Goal: Information Seeking & Learning: Check status

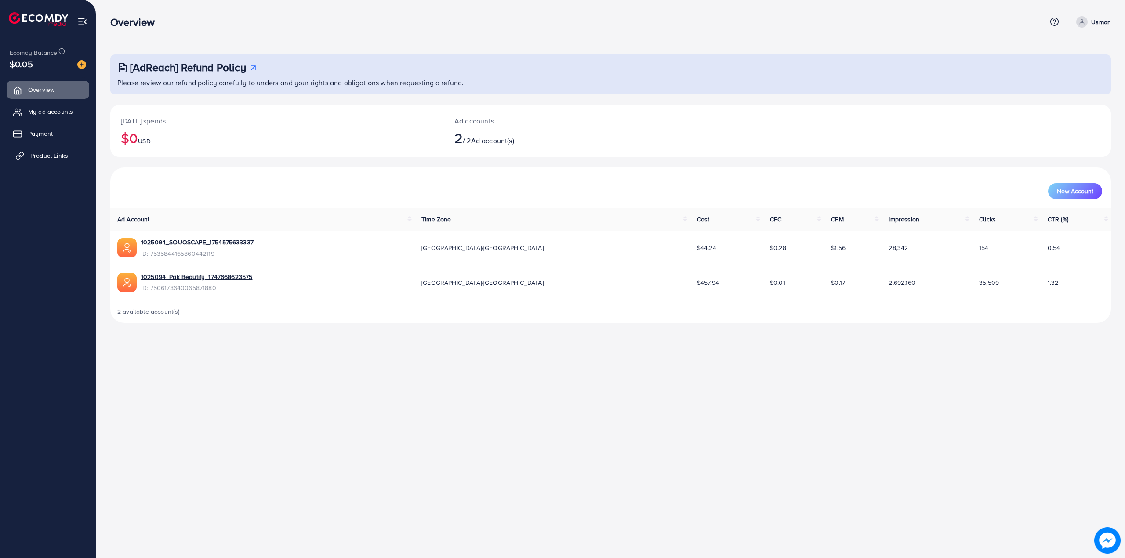
click at [38, 156] on span "Product Links" at bounding box center [49, 155] width 38 height 9
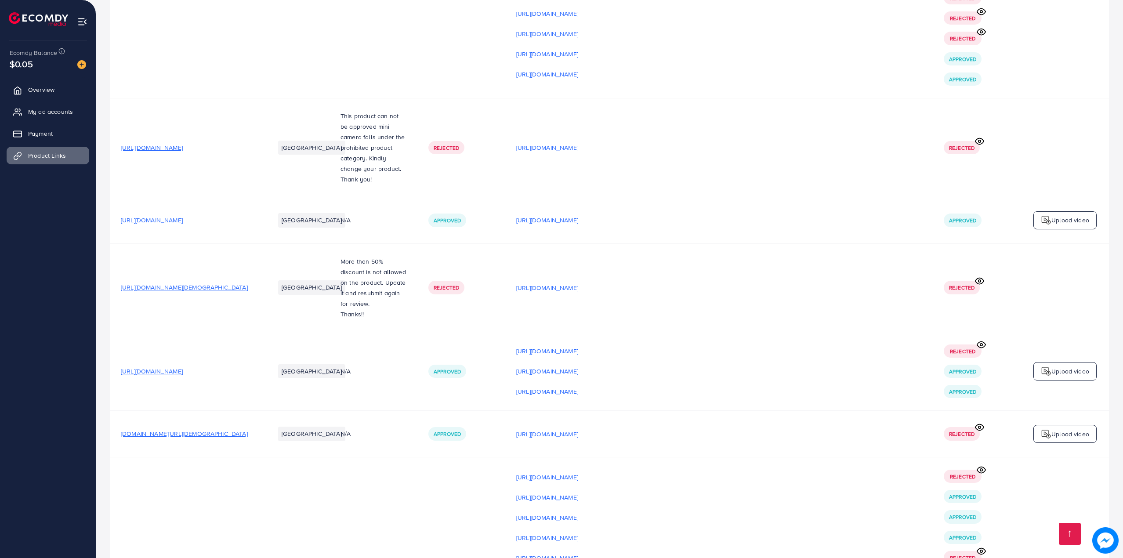
scroll to position [13467, 0]
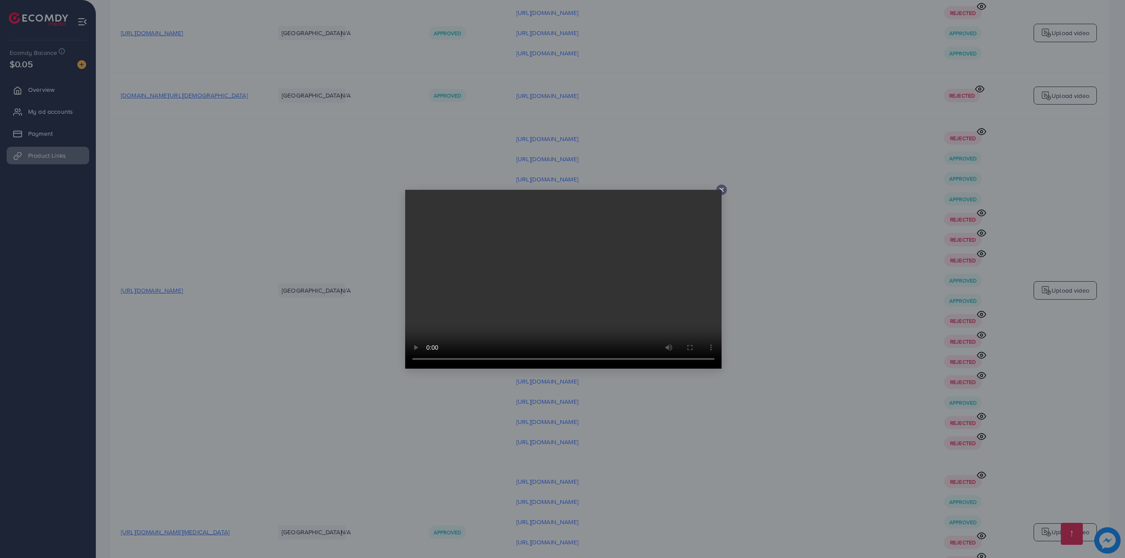
click at [696, 466] on div at bounding box center [562, 279] width 1125 height 558
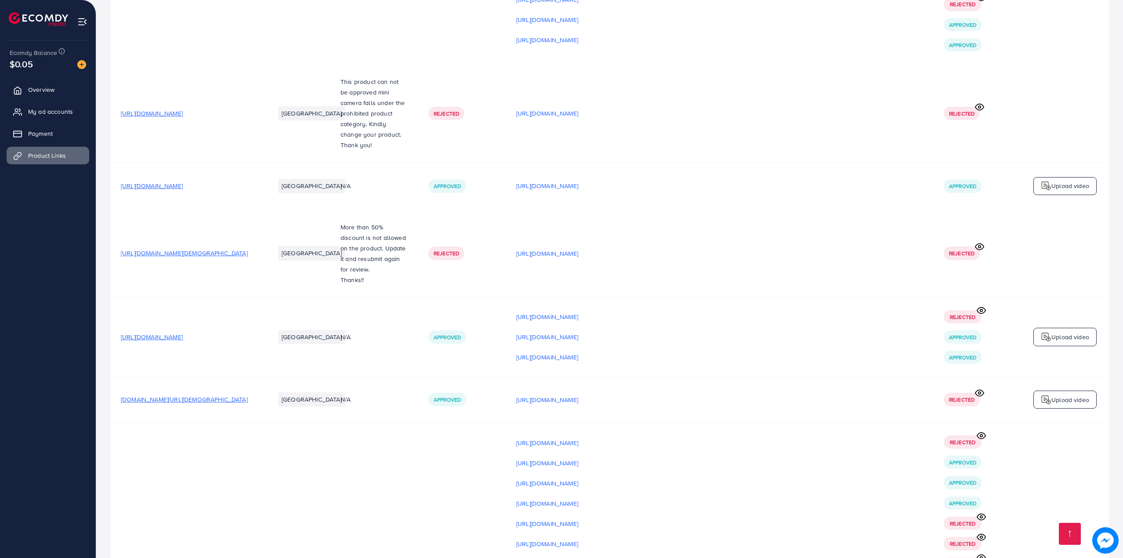
scroll to position [13057, 0]
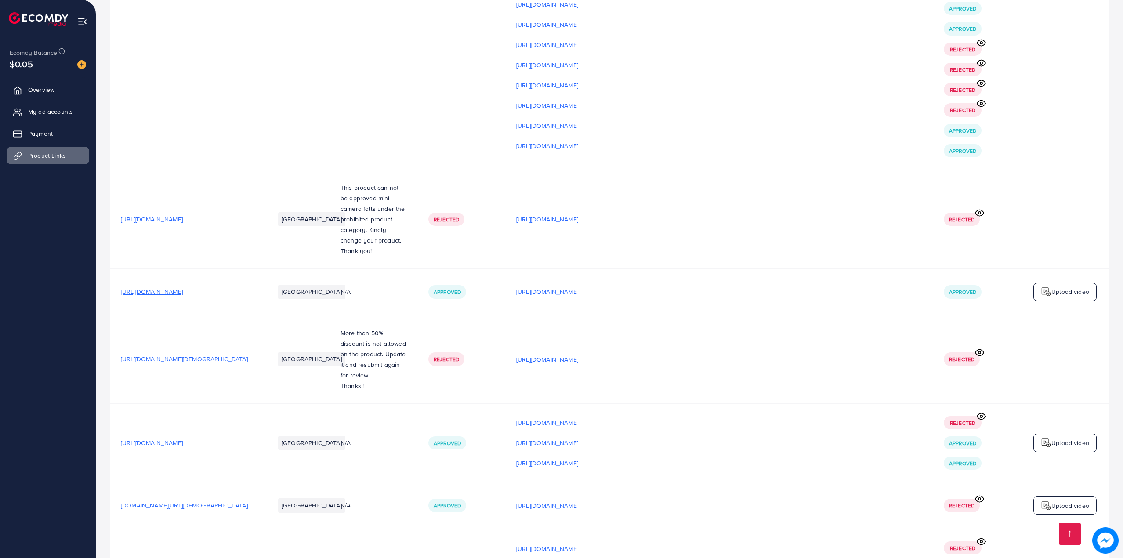
click at [578, 354] on p "[URL][DOMAIN_NAME]" at bounding box center [547, 359] width 62 height 11
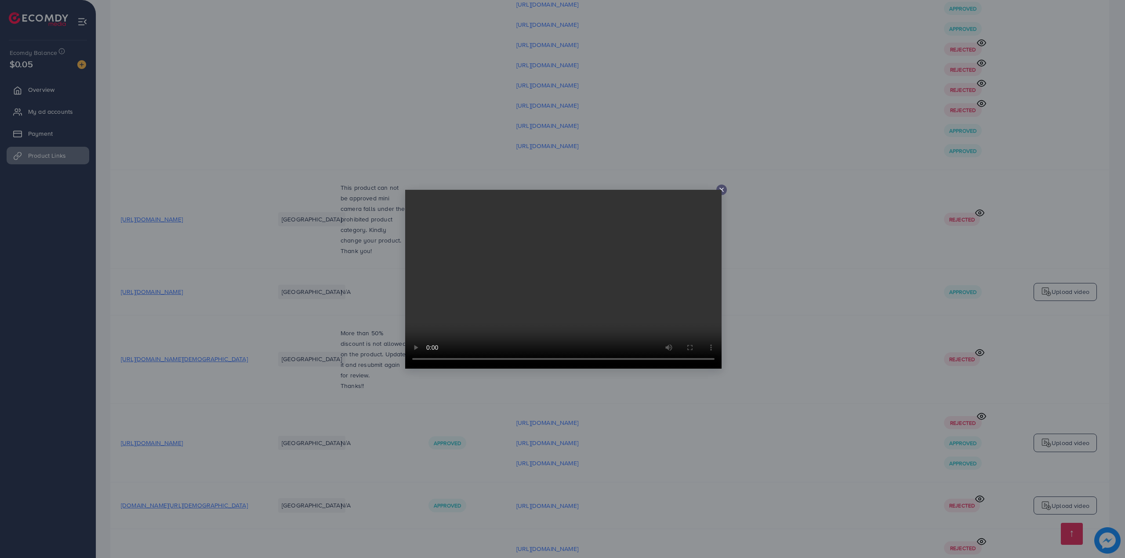
click at [764, 311] on div at bounding box center [562, 279] width 1125 height 558
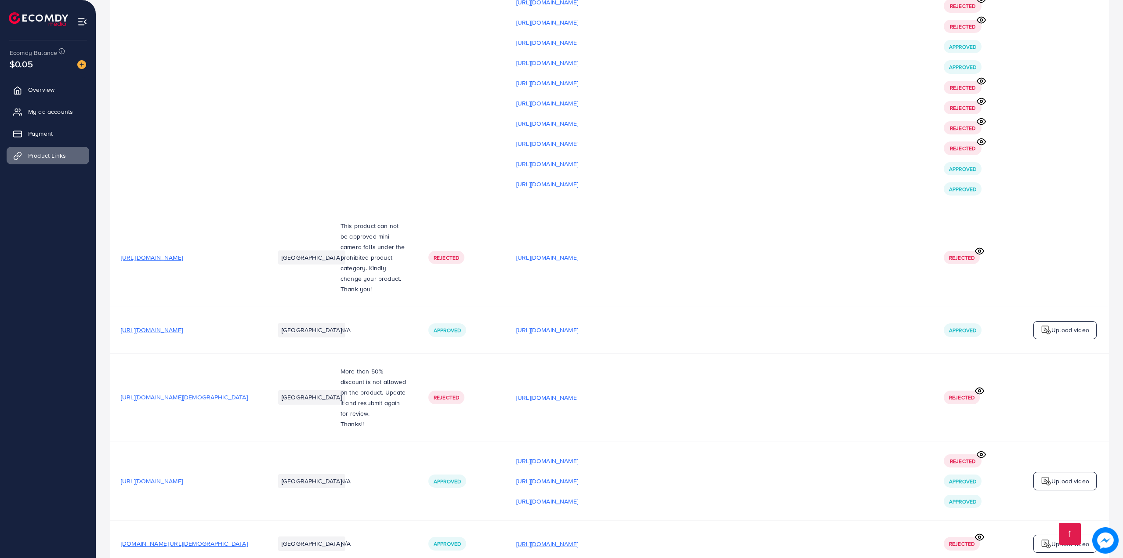
scroll to position [12999, 0]
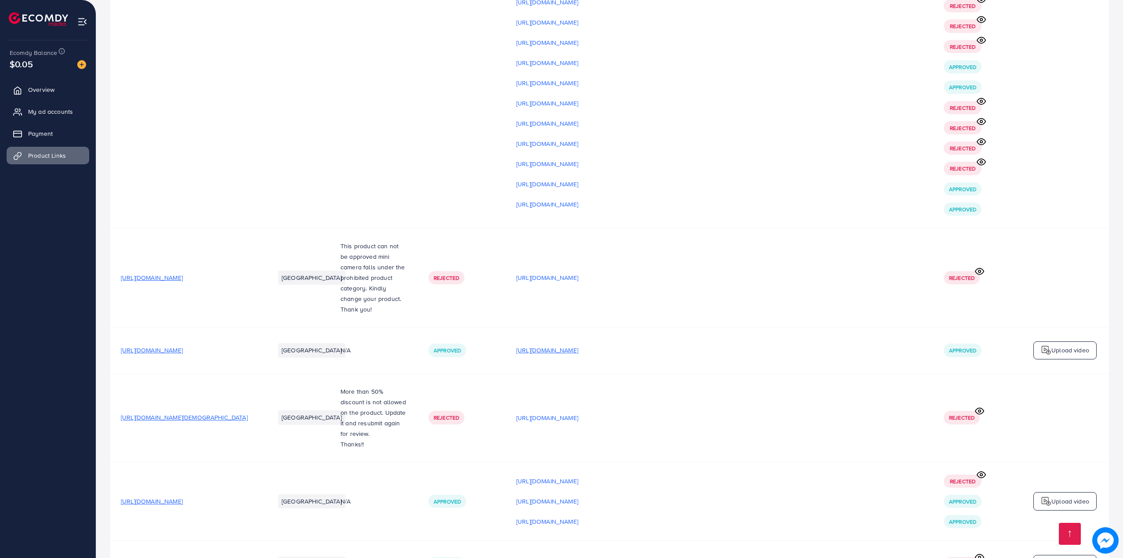
click at [578, 345] on p "[URL][DOMAIN_NAME]" at bounding box center [547, 350] width 62 height 11
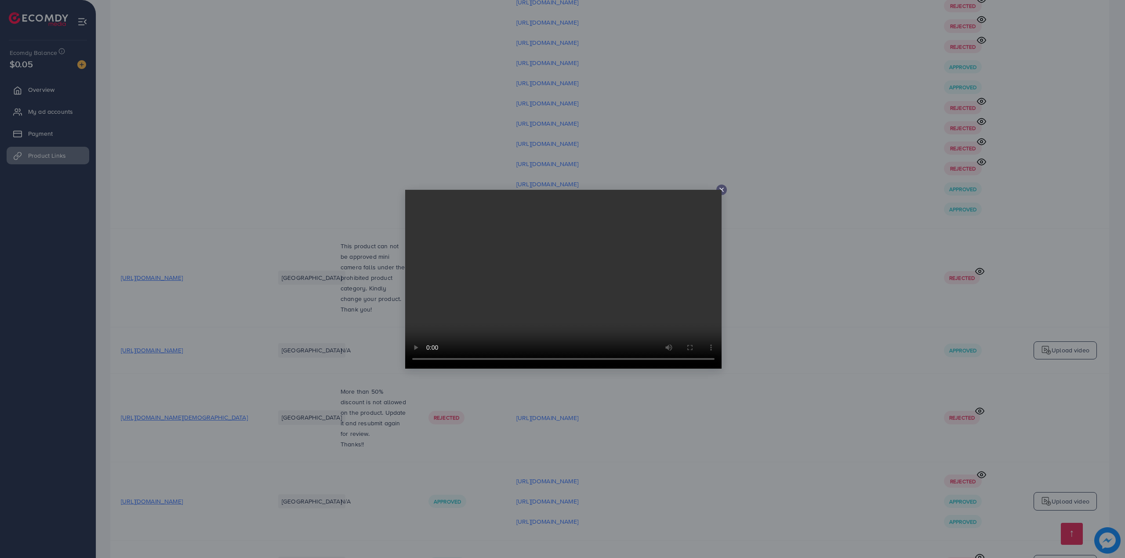
click at [749, 245] on div at bounding box center [562, 279] width 1125 height 558
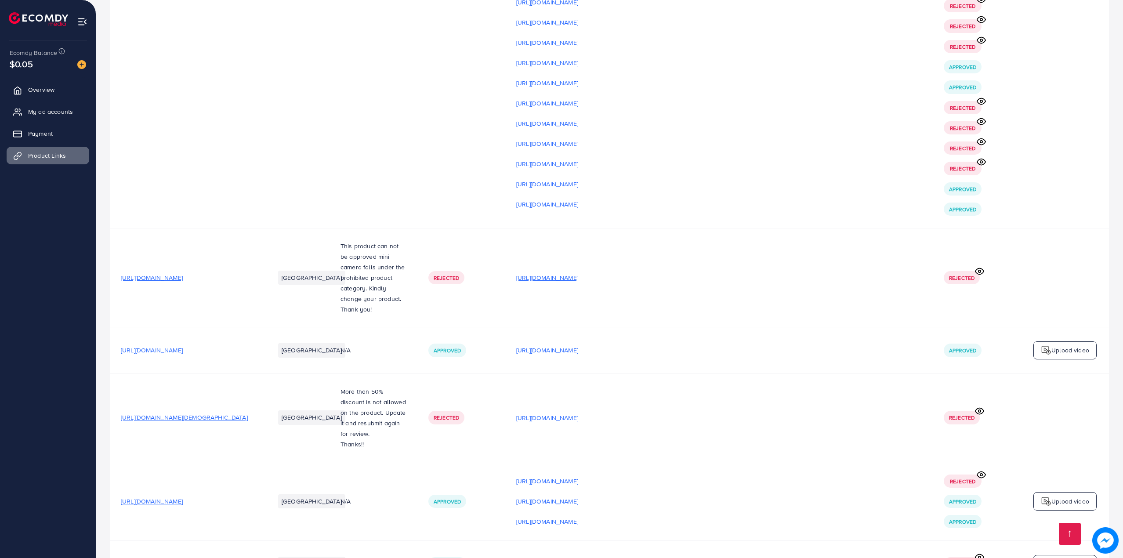
click at [578, 272] on p "[URL][DOMAIN_NAME]" at bounding box center [547, 277] width 62 height 11
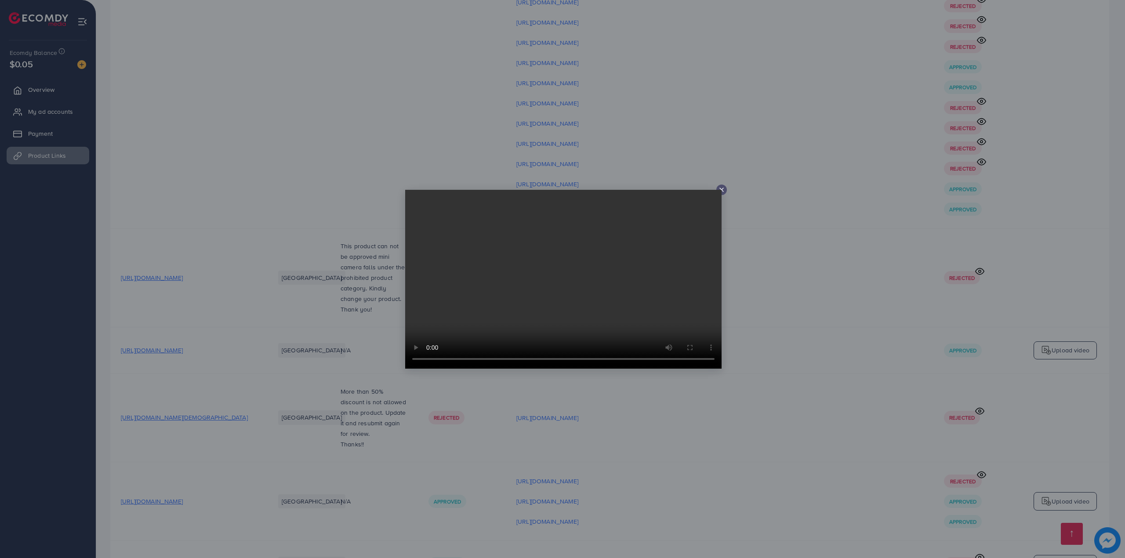
click at [815, 227] on div at bounding box center [562, 279] width 1125 height 558
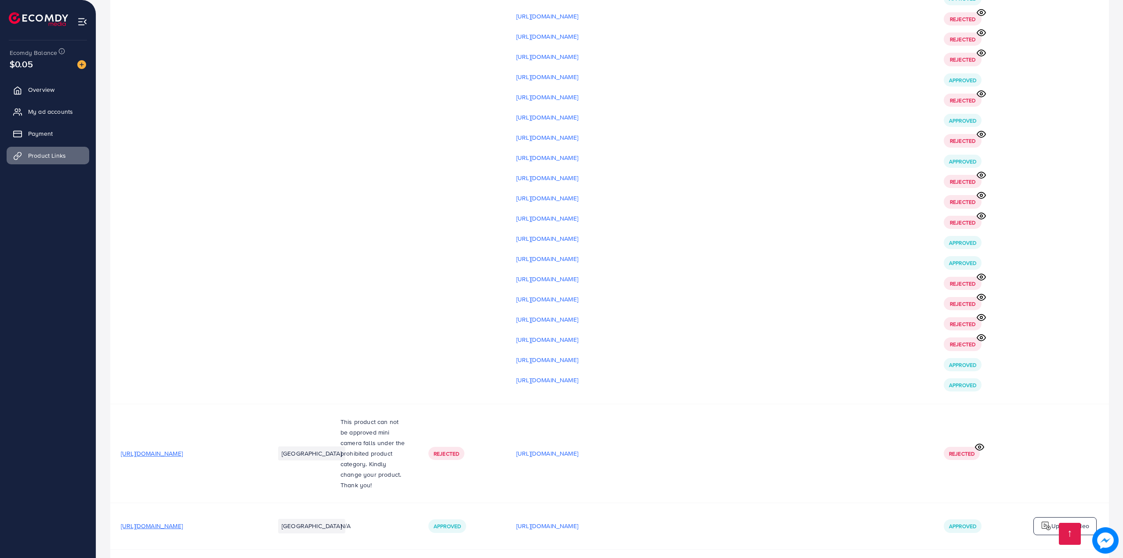
scroll to position [12764, 0]
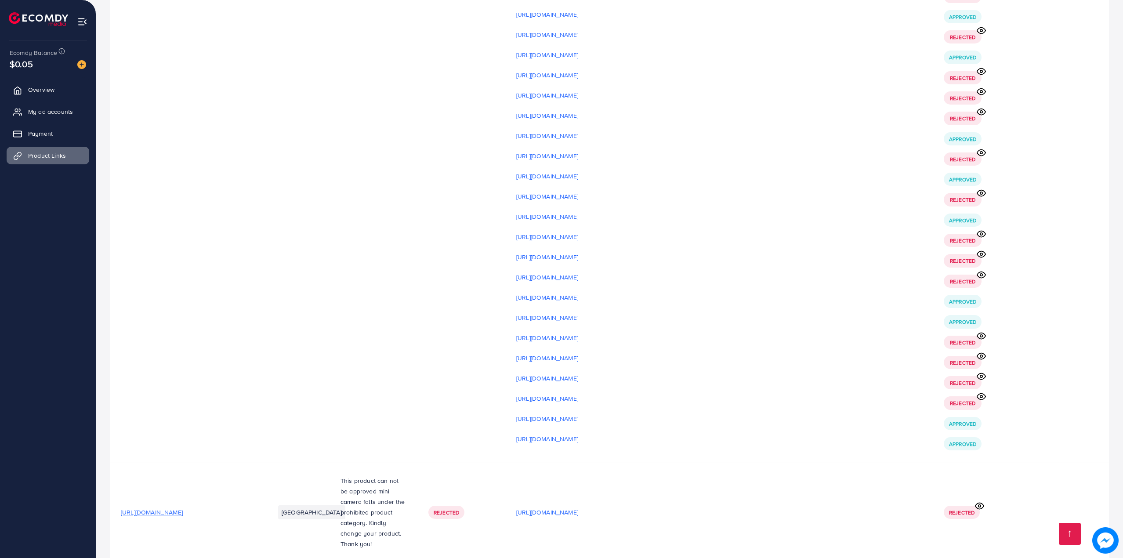
click at [444, 463] on td "Rejected" at bounding box center [462, 512] width 88 height 99
drag, startPoint x: 341, startPoint y: 357, endPoint x: 380, endPoint y: 384, distance: 47.2
click at [387, 475] on p "This product can not be approved mini camera falls under the prohibited product…" at bounding box center [373, 512] width 67 height 74
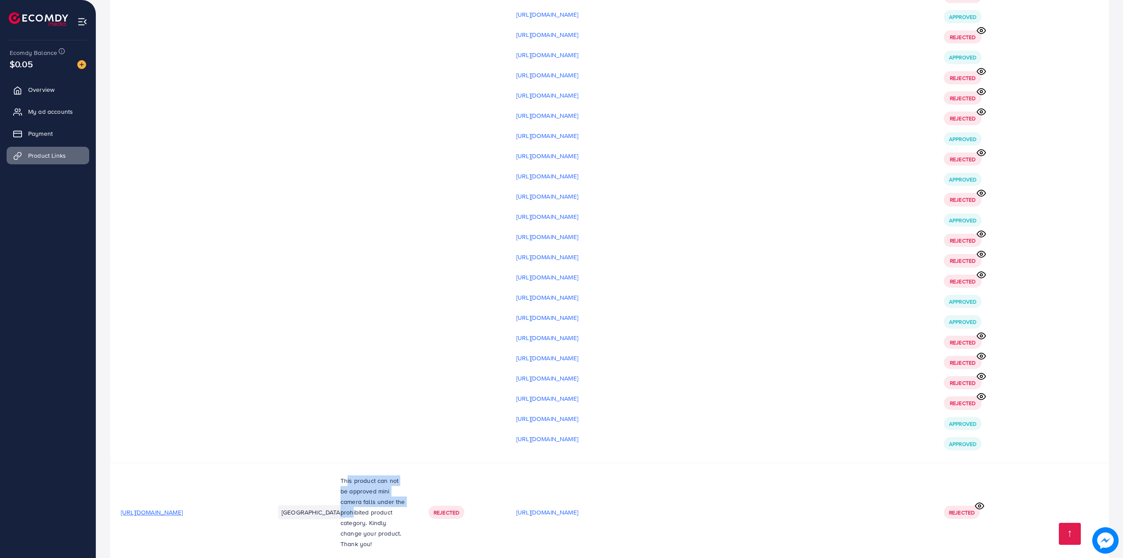
click at [373, 475] on p "This product can not be approved mini camera falls under the prohibited product…" at bounding box center [373, 512] width 67 height 74
click at [333, 463] on td "This product can not be approved mini camera falls under the prohibited product…" at bounding box center [374, 512] width 88 height 99
drag, startPoint x: 322, startPoint y: 364, endPoint x: 368, endPoint y: 380, distance: 48.1
click at [368, 463] on td "This product can not be approved mini camera falls under the prohibited product…" at bounding box center [374, 512] width 88 height 99
click at [369, 475] on p "This product can not be approved mini camera falls under the prohibited product…" at bounding box center [373, 512] width 67 height 74
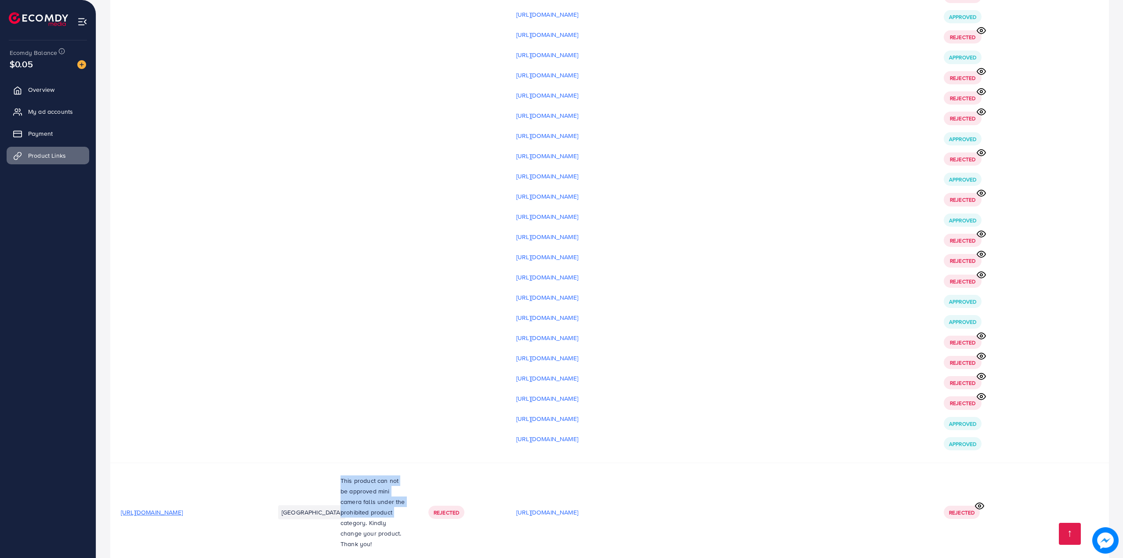
drag, startPoint x: 333, startPoint y: 354, endPoint x: 370, endPoint y: 389, distance: 50.7
click at [370, 475] on p "This product can not be approved mini camera falls under the prohibited product…" at bounding box center [373, 512] width 67 height 74
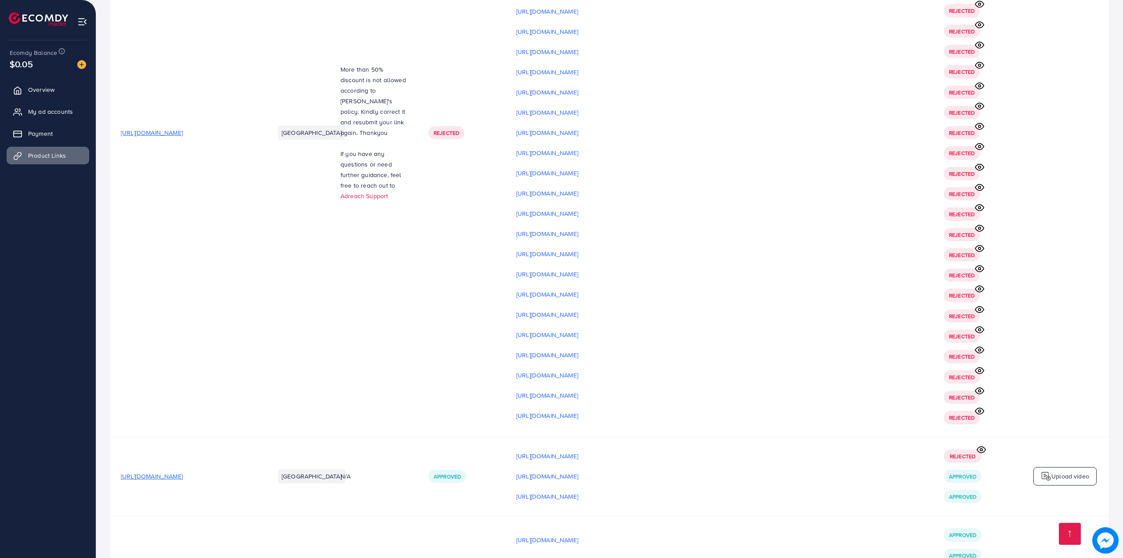
scroll to position [11097, 0]
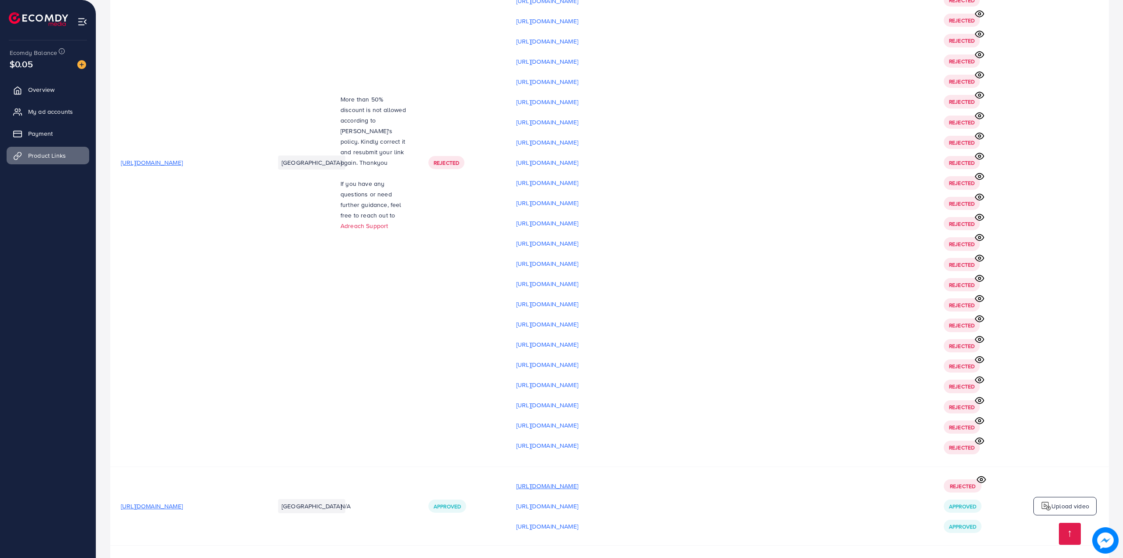
click at [578, 481] on p "[URL][DOMAIN_NAME]" at bounding box center [547, 486] width 62 height 11
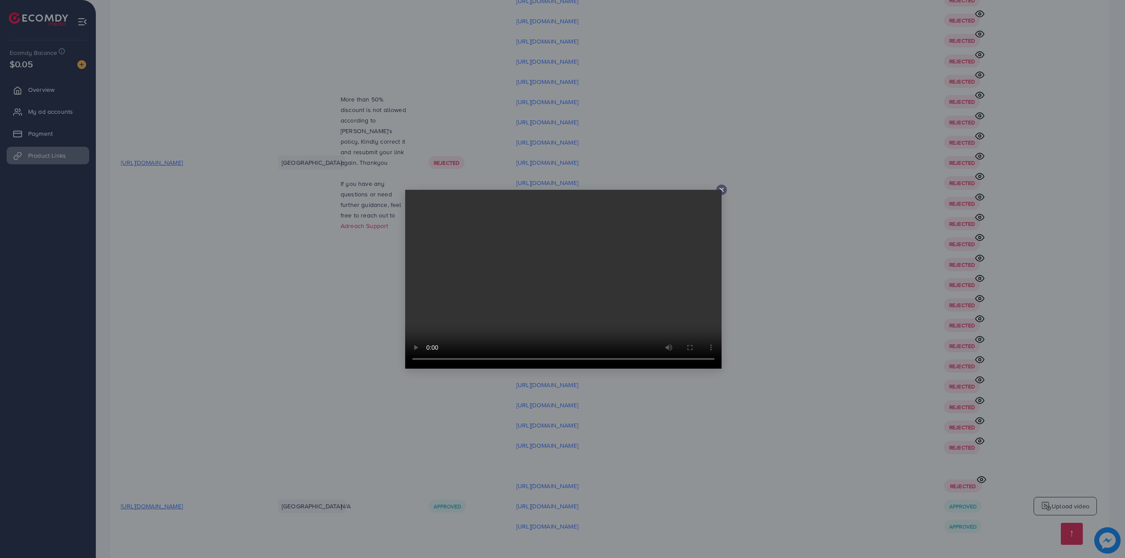
click at [744, 399] on div at bounding box center [562, 279] width 1125 height 558
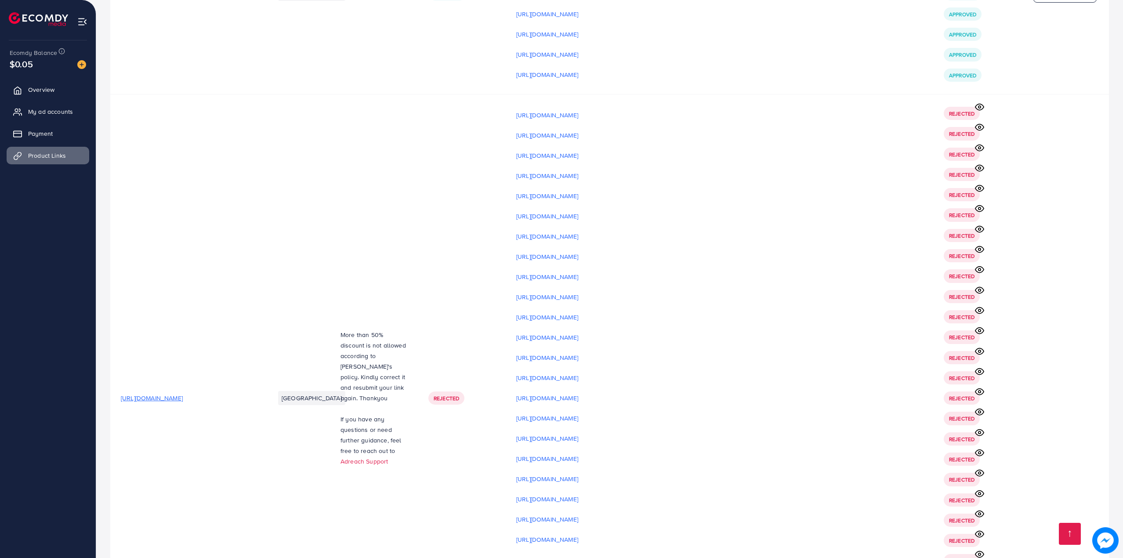
scroll to position [10803, 0]
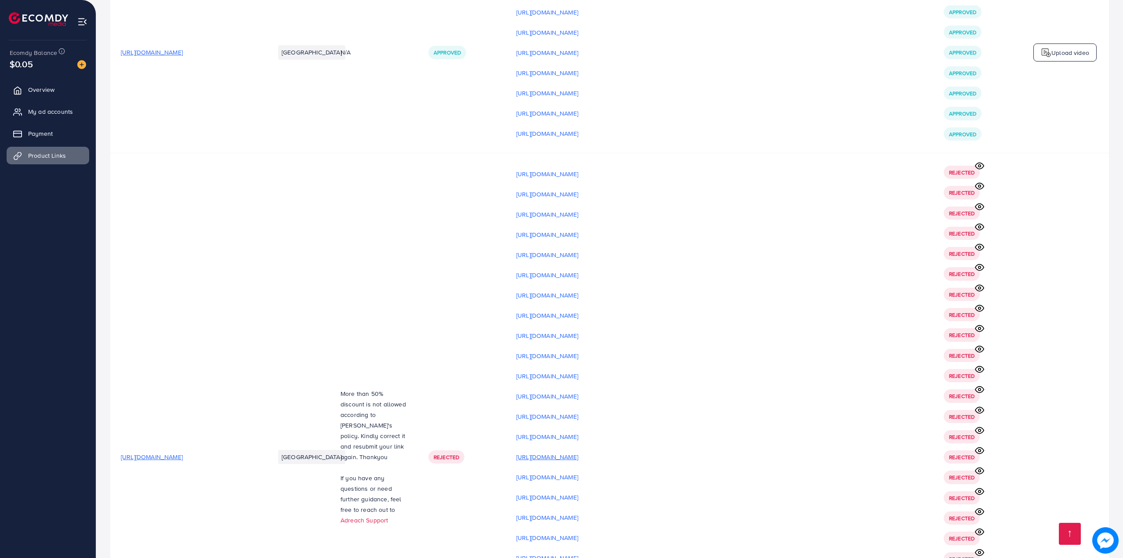
click at [572, 452] on p "[URL][DOMAIN_NAME]" at bounding box center [547, 457] width 62 height 11
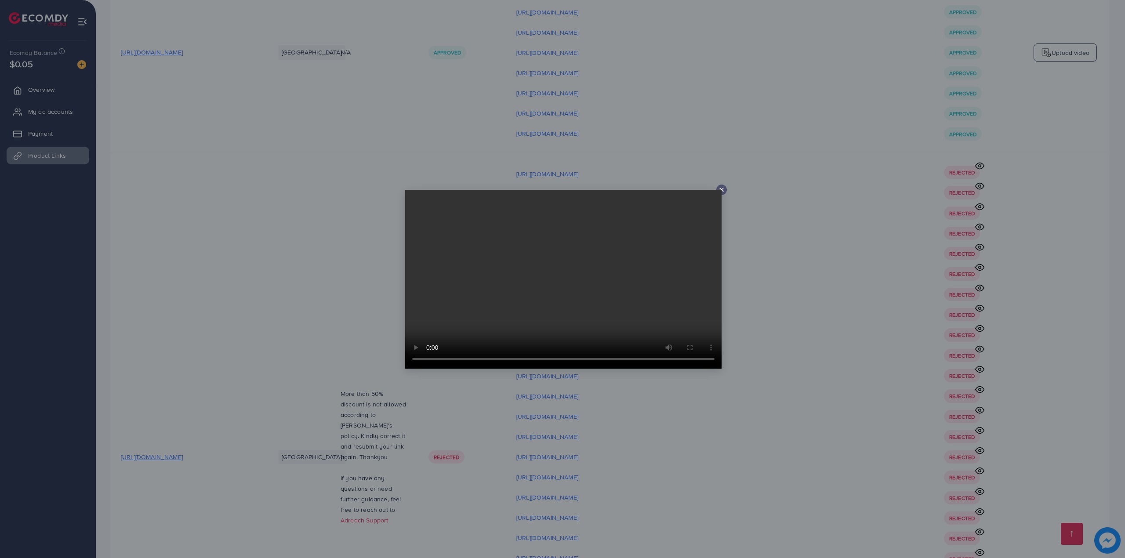
click at [671, 402] on div at bounding box center [562, 279] width 1125 height 558
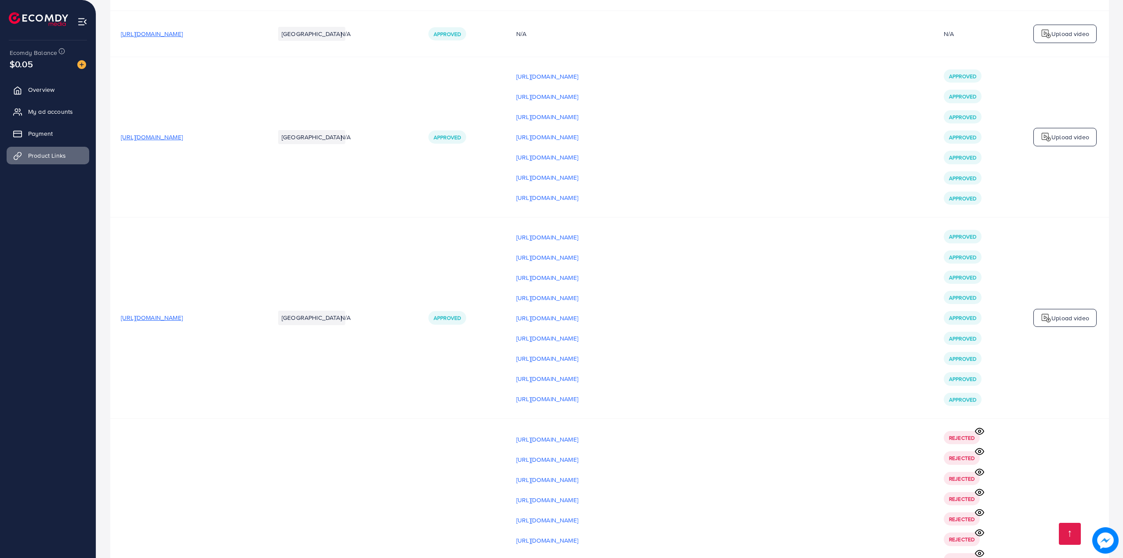
scroll to position [10479, 0]
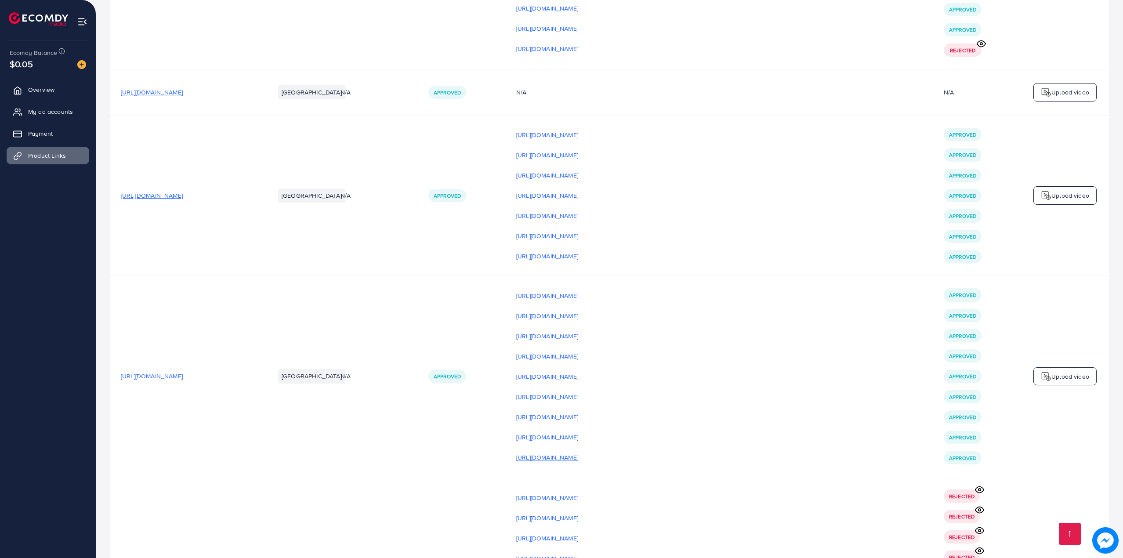
click at [578, 452] on p "[URL][DOMAIN_NAME]" at bounding box center [547, 457] width 62 height 11
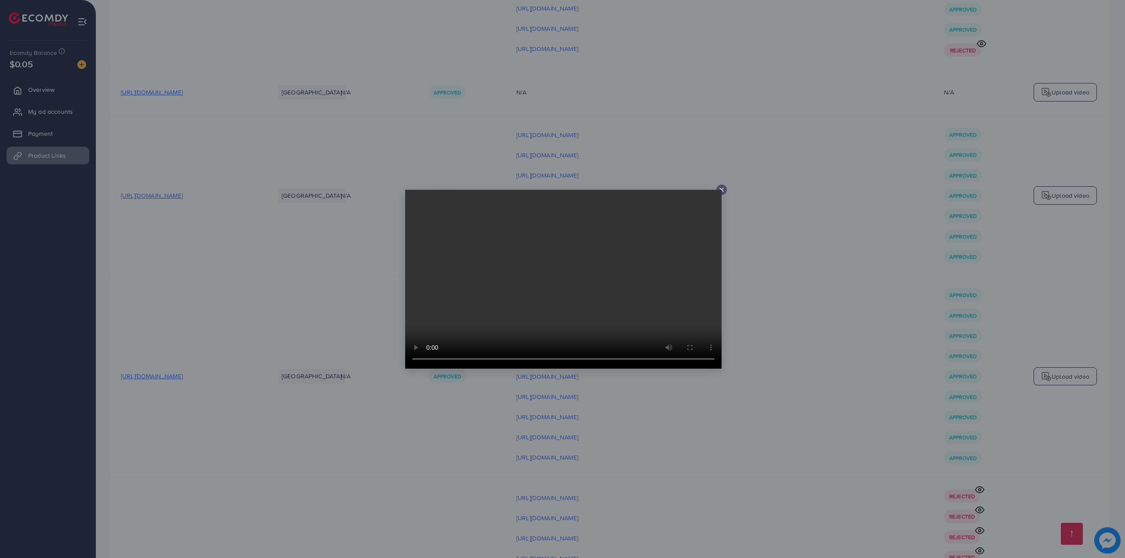
click at [807, 385] on div at bounding box center [562, 279] width 1125 height 558
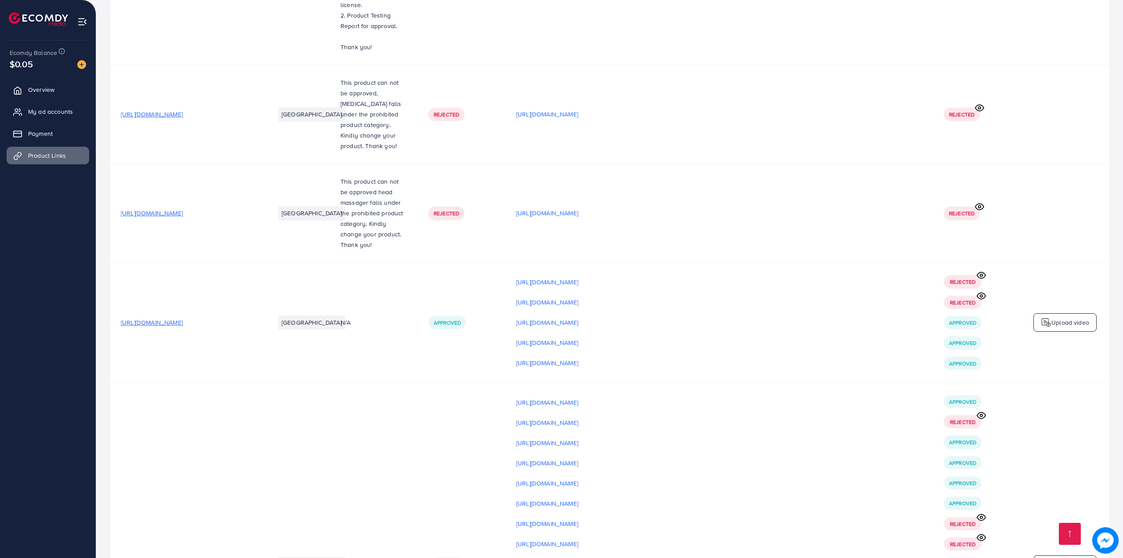
scroll to position [9699, 0]
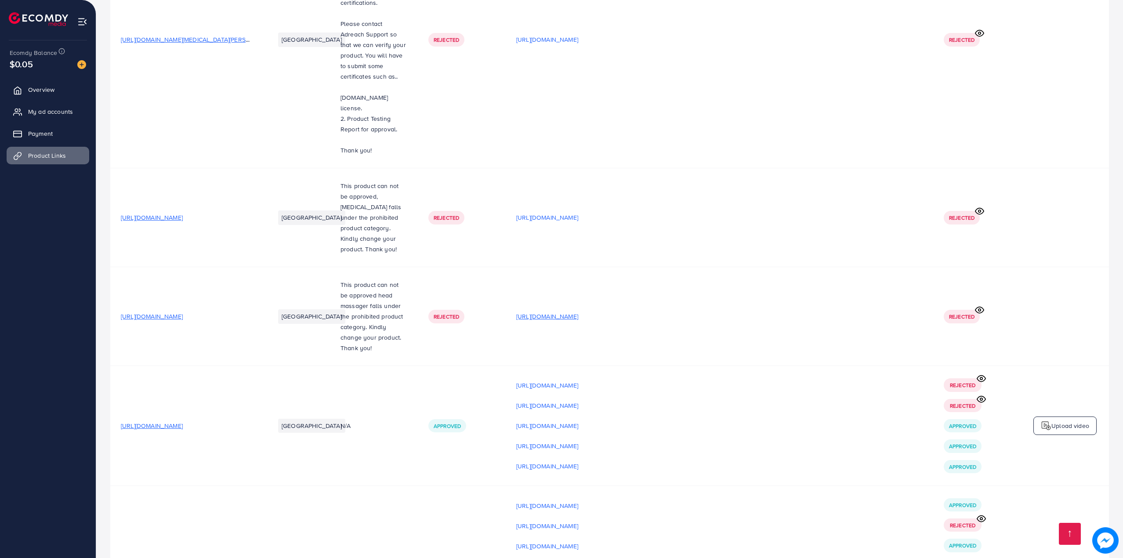
click at [576, 311] on p "[URL][DOMAIN_NAME]" at bounding box center [547, 316] width 62 height 11
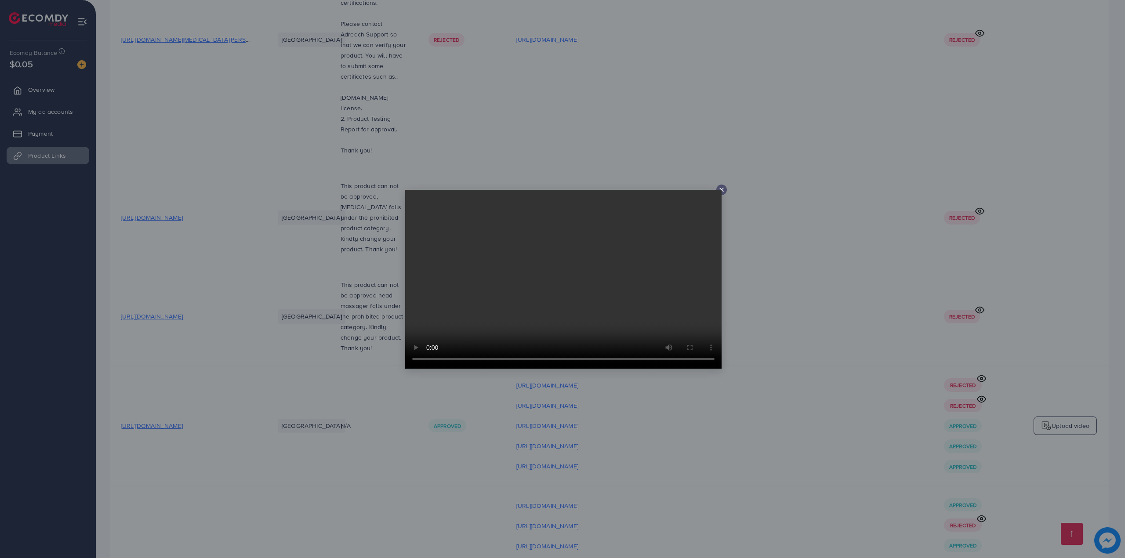
click at [802, 297] on div at bounding box center [562, 279] width 1125 height 558
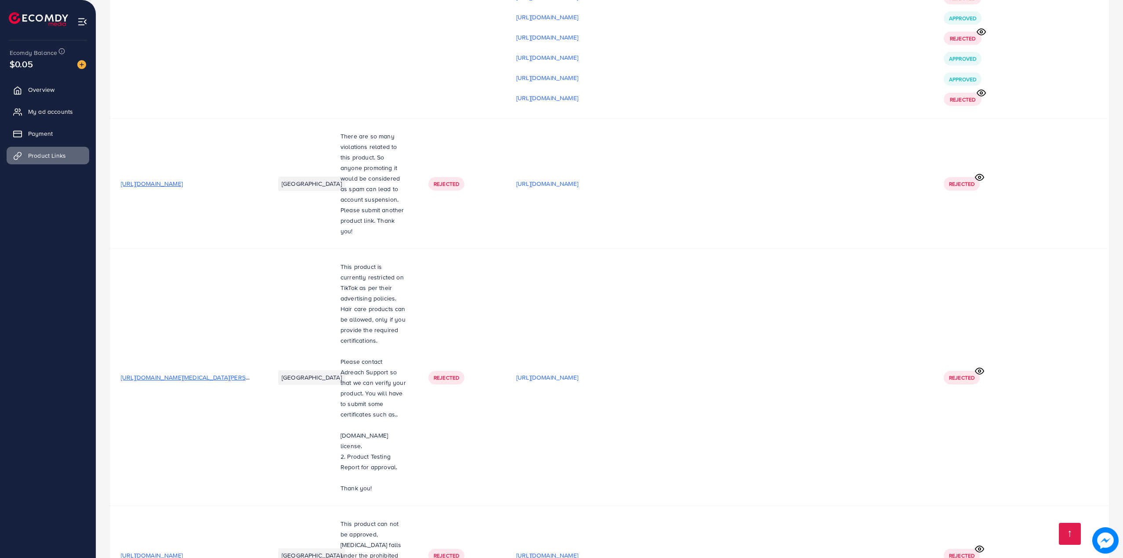
scroll to position [9331, 0]
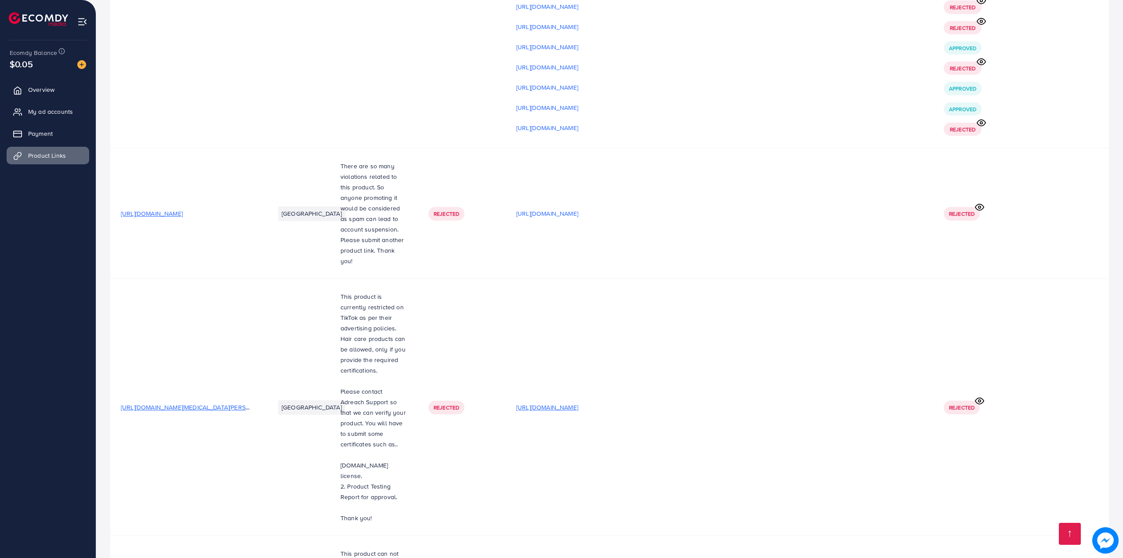
click at [578, 402] on p "[URL][DOMAIN_NAME]" at bounding box center [547, 407] width 62 height 11
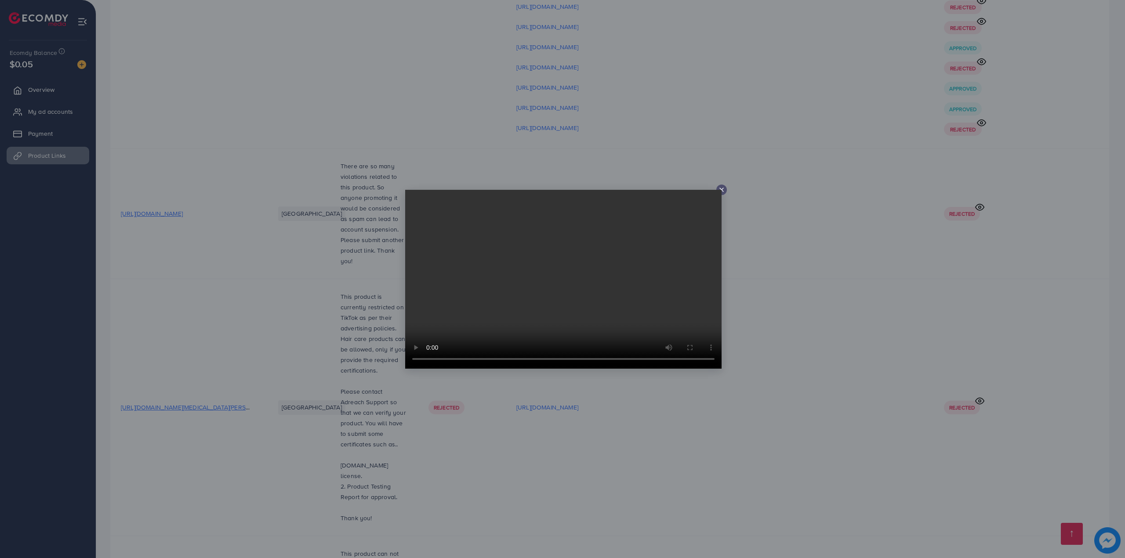
click at [636, 440] on div at bounding box center [562, 279] width 1125 height 558
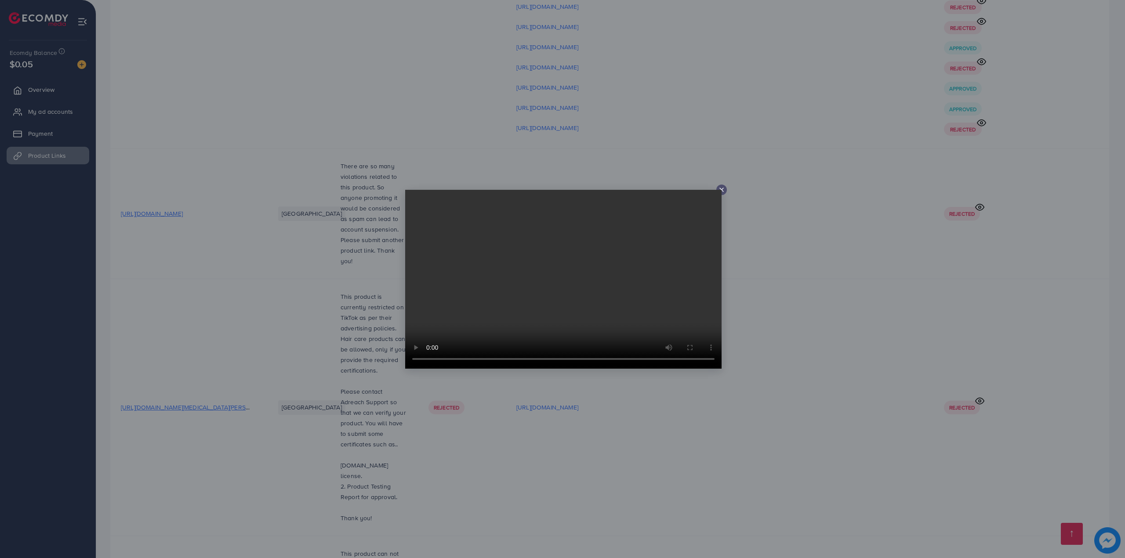
click at [556, 79] on div at bounding box center [562, 279] width 1125 height 558
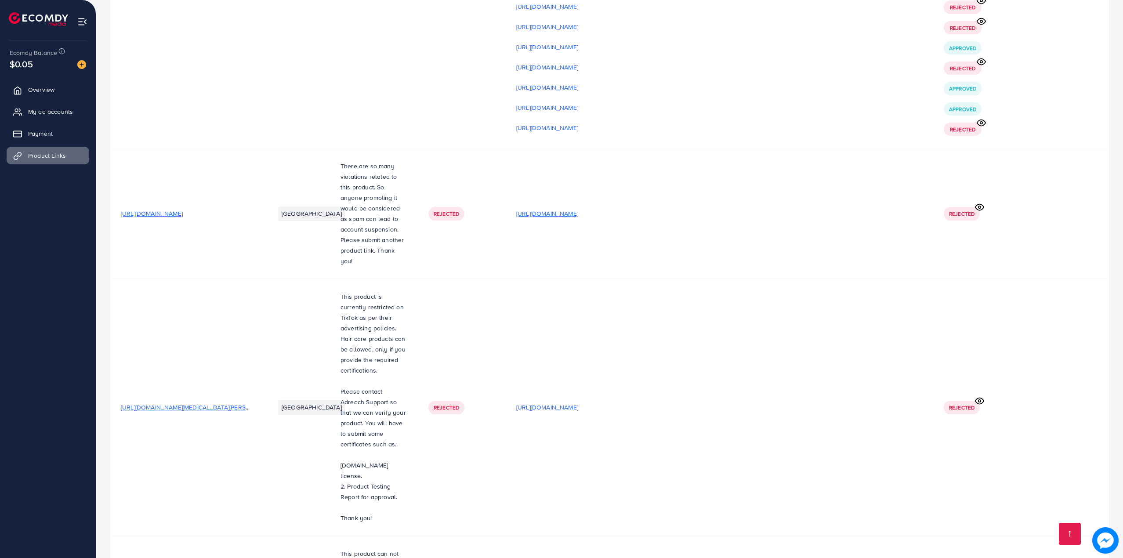
click at [561, 208] on p "[URL][DOMAIN_NAME]" at bounding box center [547, 213] width 62 height 11
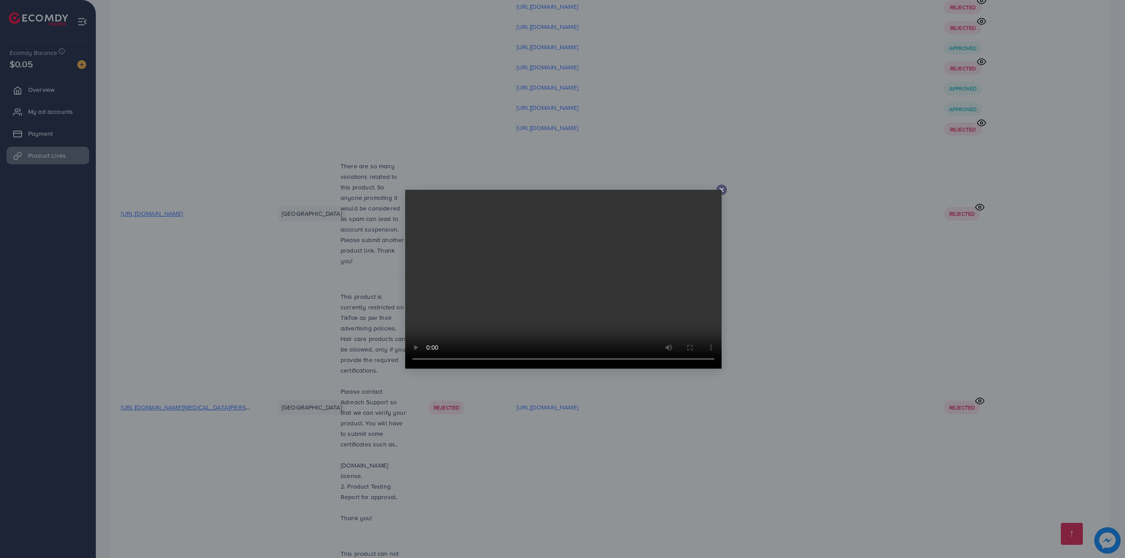
drag, startPoint x: 460, startPoint y: 115, endPoint x: 436, endPoint y: 109, distance: 24.0
click at [460, 116] on div at bounding box center [562, 279] width 1125 height 558
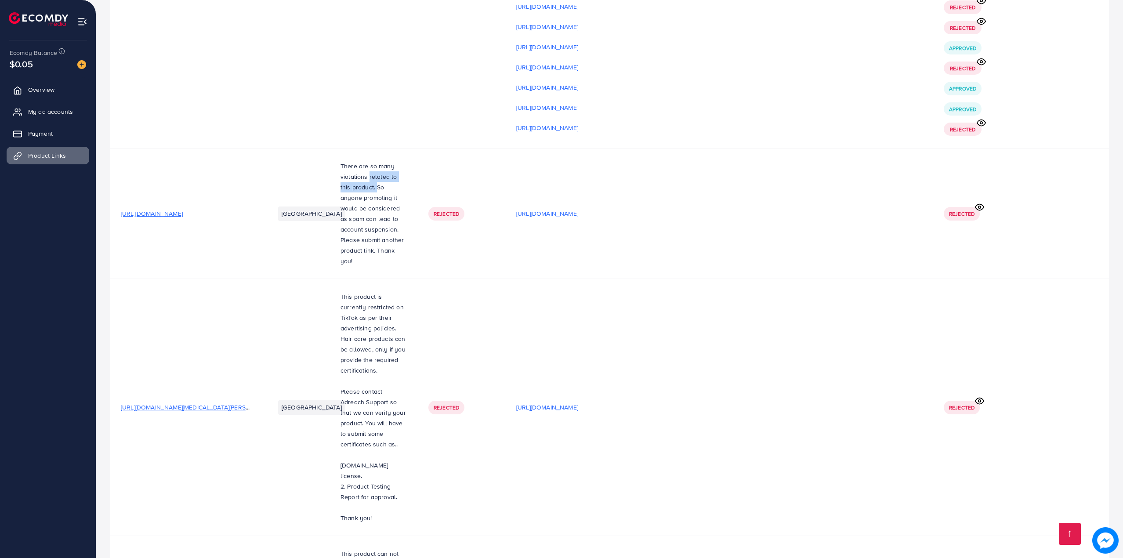
drag, startPoint x: 354, startPoint y: 60, endPoint x: 358, endPoint y: 64, distance: 6.2
click at [358, 161] on p "There are so many violations related to this product. So anyone promoting it wo…" at bounding box center [373, 213] width 67 height 105
click at [347, 161] on p "There are so many violations related to this product. So anyone promoting it wo…" at bounding box center [373, 213] width 67 height 105
click at [341, 161] on p "There are so many violations related to this product. So anyone promoting it wo…" at bounding box center [373, 213] width 67 height 105
drag, startPoint x: 345, startPoint y: 62, endPoint x: 426, endPoint y: 146, distance: 116.8
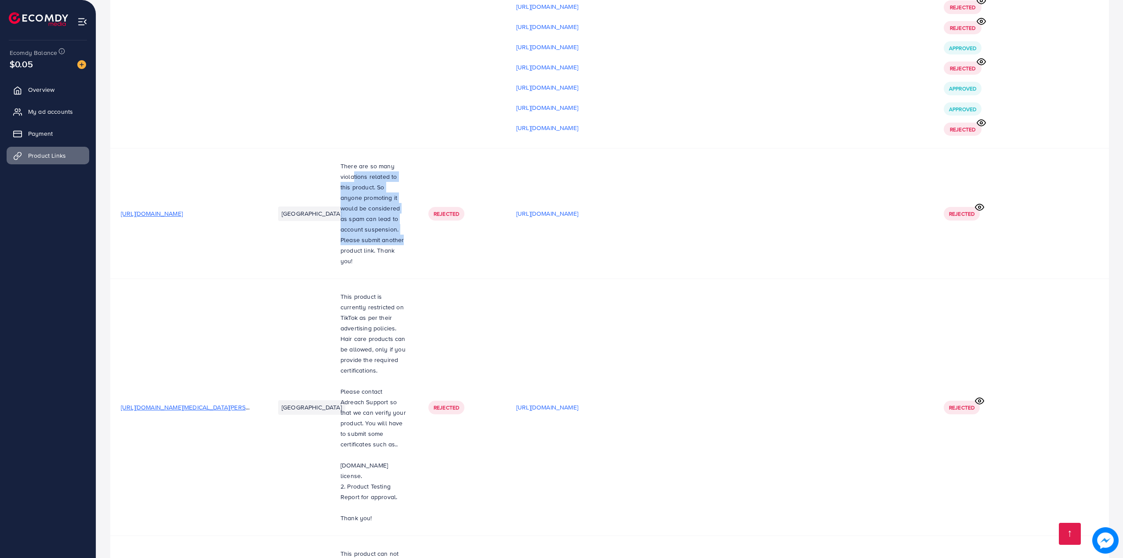
click at [376, 161] on p "There are so many violations related to this product. So anyone promoting it wo…" at bounding box center [373, 213] width 67 height 105
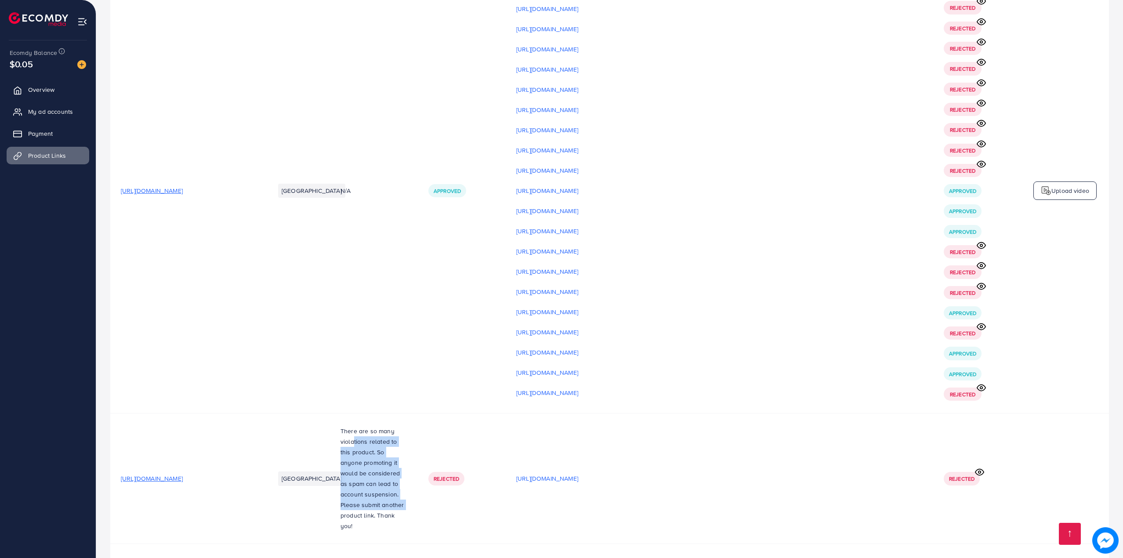
scroll to position [9038, 0]
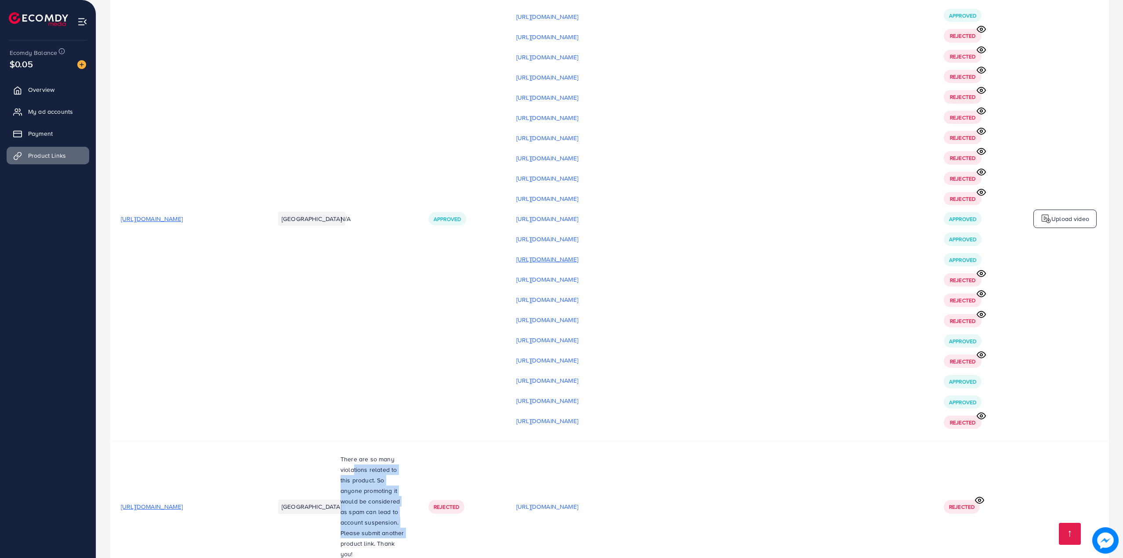
click at [578, 254] on p "[URL][DOMAIN_NAME]" at bounding box center [547, 259] width 62 height 11
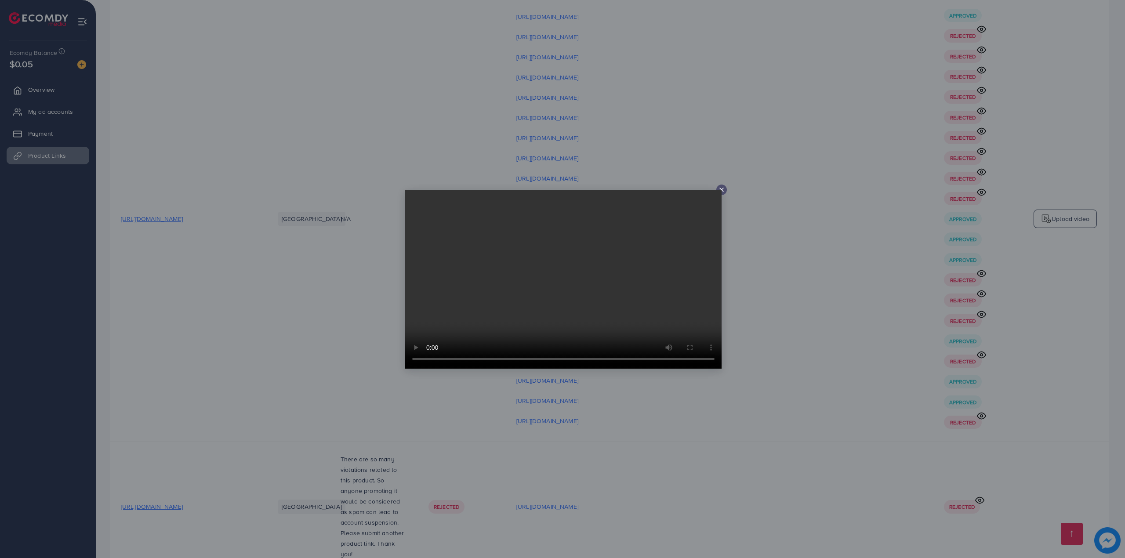
click at [911, 310] on div at bounding box center [562, 279] width 1125 height 558
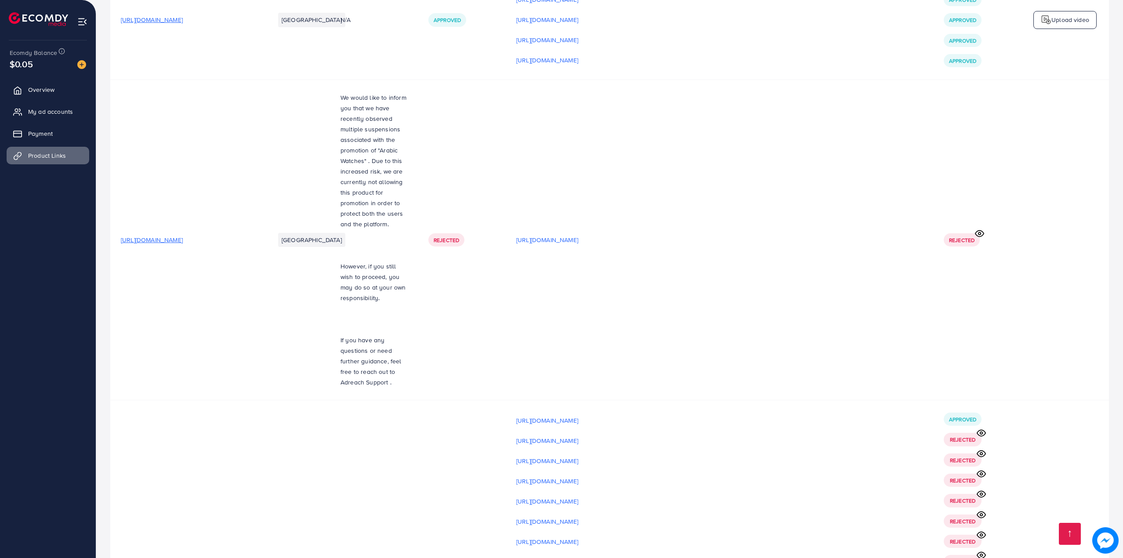
scroll to position [8569, 0]
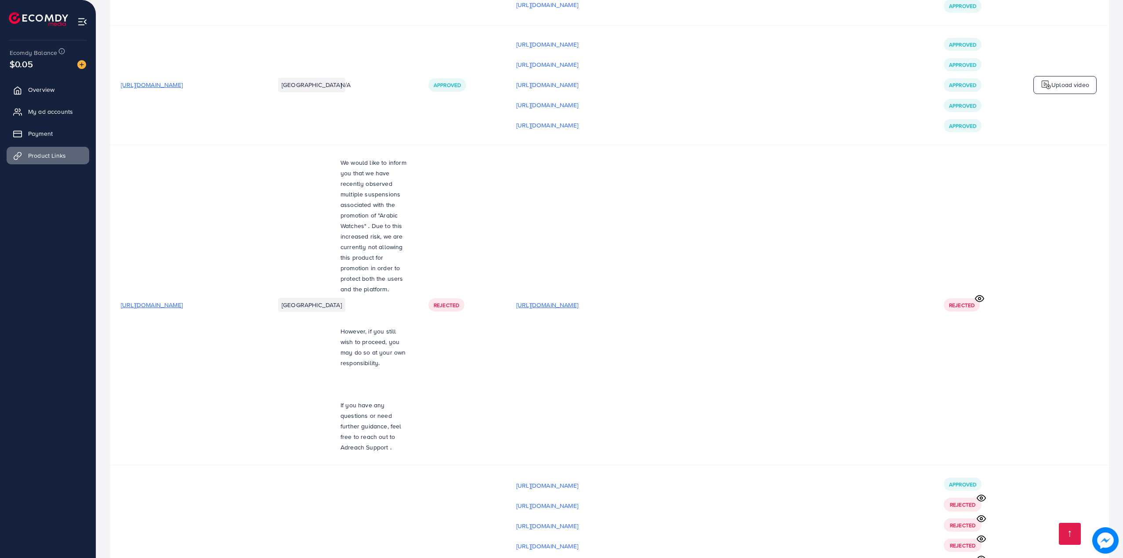
click at [578, 300] on p "[URL][DOMAIN_NAME]" at bounding box center [547, 305] width 62 height 11
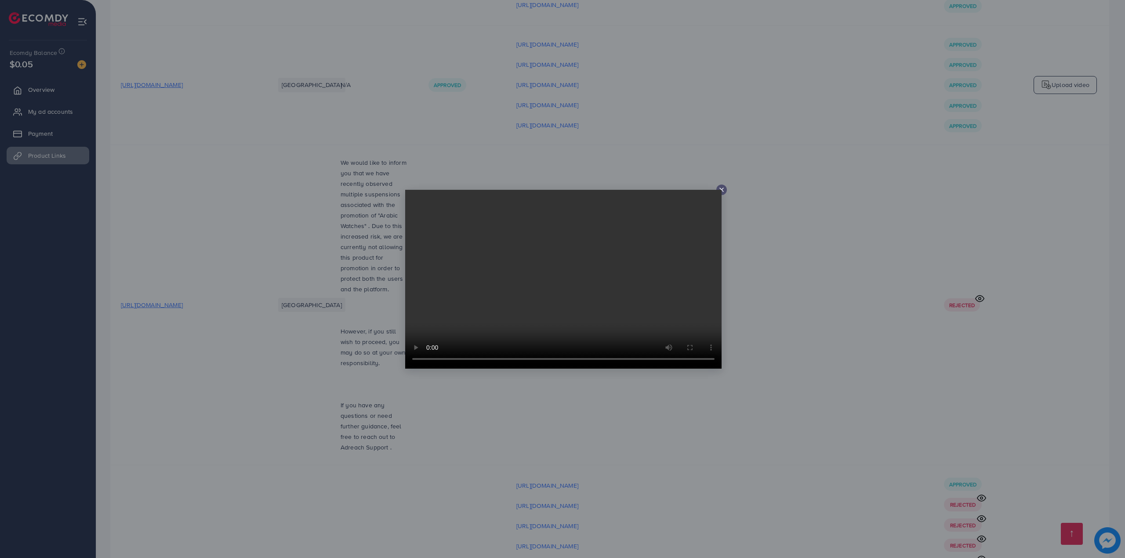
click at [822, 256] on div at bounding box center [562, 279] width 1125 height 558
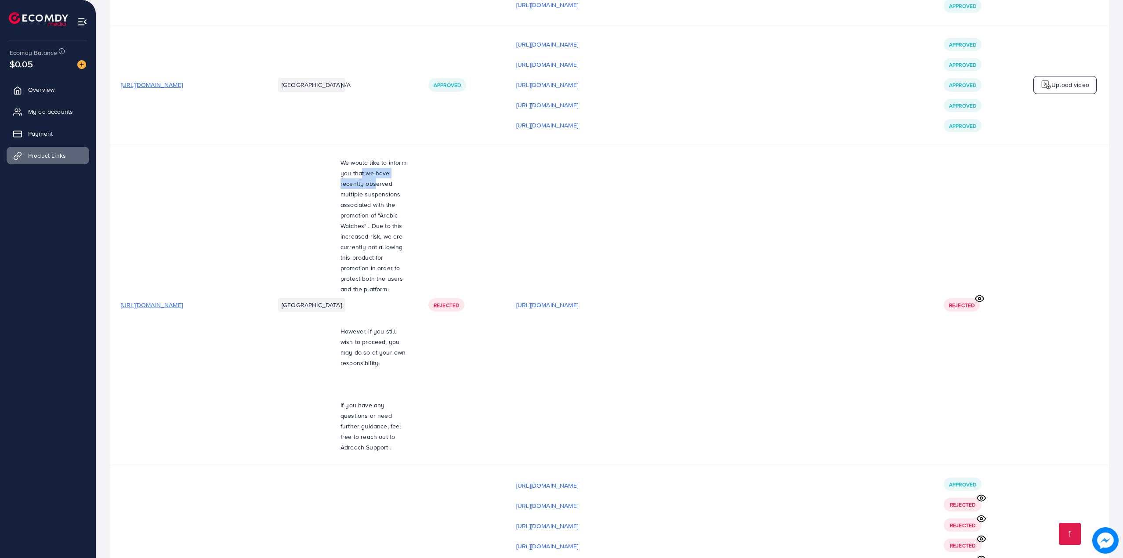
drag, startPoint x: 354, startPoint y: 68, endPoint x: 362, endPoint y: 72, distance: 9.4
click at [362, 157] on p "We would like to inform you that we have recently observed multiple suspensions…" at bounding box center [373, 225] width 67 height 137
click at [355, 157] on p "We would like to inform you that we have recently observed multiple suspensions…" at bounding box center [373, 225] width 67 height 137
drag, startPoint x: 345, startPoint y: 69, endPoint x: 353, endPoint y: 71, distance: 8.1
click at [353, 157] on p "We would like to inform you that we have recently observed multiple suspensions…" at bounding box center [373, 225] width 67 height 137
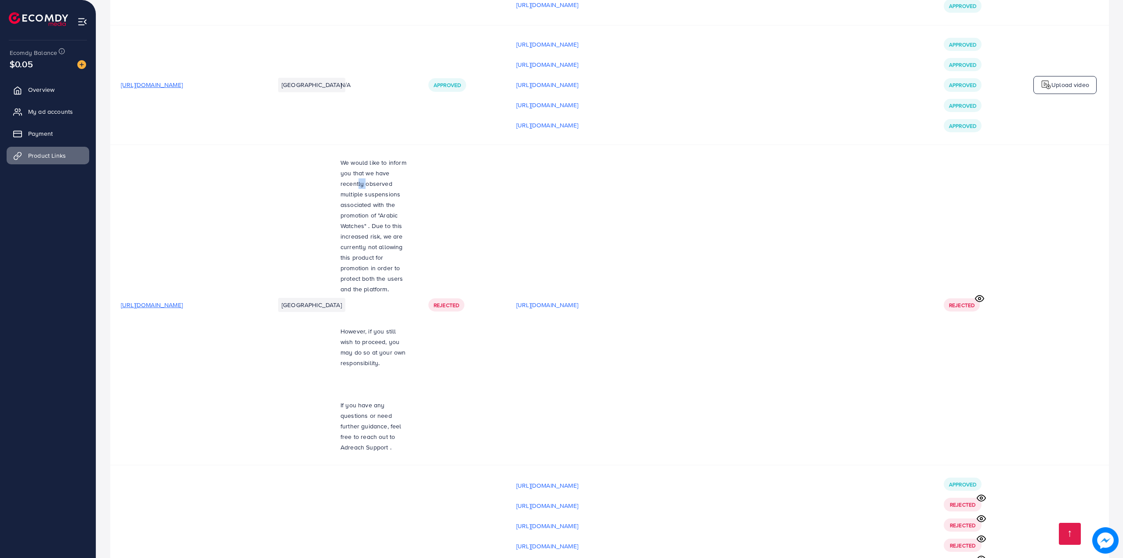
click at [344, 157] on p "We would like to inform you that we have recently observed multiple suspensions…" at bounding box center [373, 225] width 67 height 137
drag, startPoint x: 322, startPoint y: 75, endPoint x: 344, endPoint y: 83, distance: 23.1
click at [344, 145] on tr "[URL][DOMAIN_NAME] Saudi Arabia We would like to inform you that we have recent…" at bounding box center [609, 305] width 999 height 320
click at [350, 157] on p "We would like to inform you that we have recently observed multiple suspensions…" at bounding box center [373, 225] width 67 height 137
drag, startPoint x: 354, startPoint y: 75, endPoint x: 330, endPoint y: 97, distance: 32.3
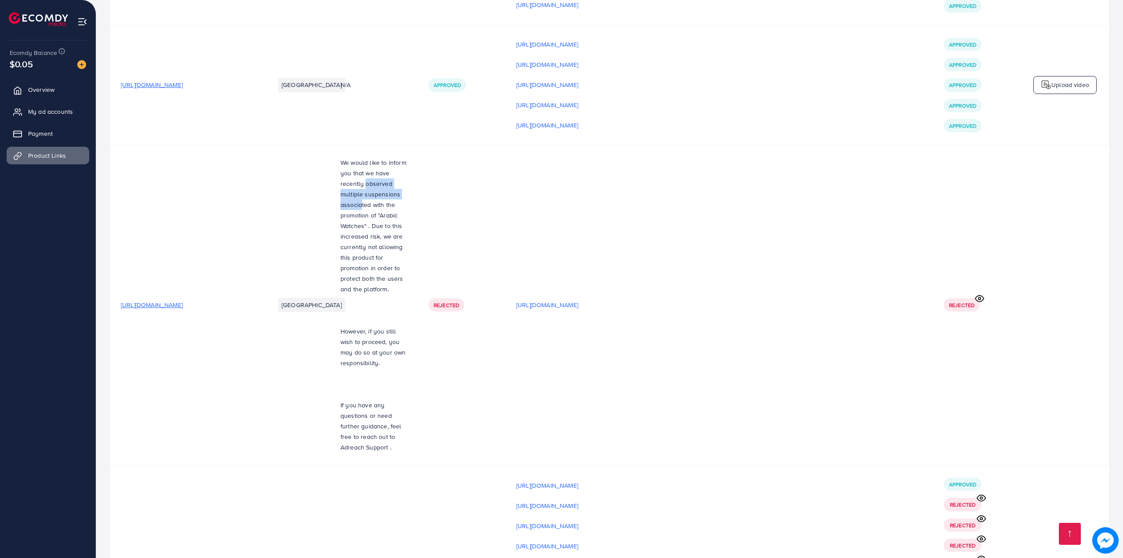
click at [340, 157] on p "We would like to inform you that we have recently observed multiple suspensions…" at bounding box center [373, 225] width 67 height 137
click at [330, 145] on td "We would like to inform you that we have recently observed multiple suspensions…" at bounding box center [374, 305] width 88 height 320
drag, startPoint x: 347, startPoint y: 88, endPoint x: 353, endPoint y: 100, distance: 14.0
click at [354, 157] on p "We would like to inform you that we have recently observed multiple suspensions…" at bounding box center [373, 225] width 67 height 137
click at [342, 157] on p "We would like to inform you that we have recently observed multiple suspensions…" at bounding box center [373, 225] width 67 height 137
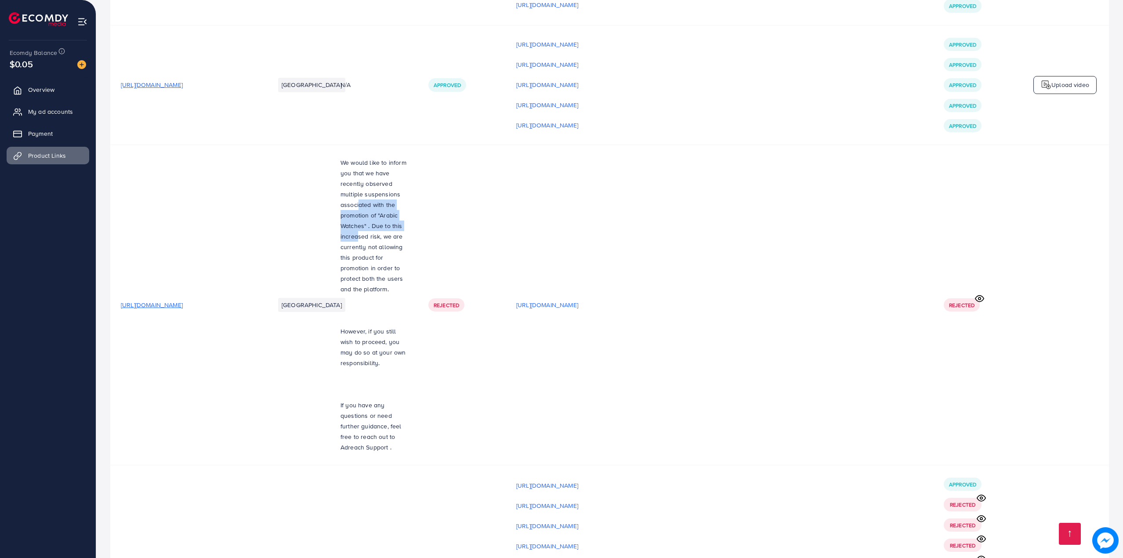
drag, startPoint x: 331, startPoint y: 100, endPoint x: 382, endPoint y: 116, distance: 53.9
click at [382, 145] on td "We would like to inform you that we have recently observed multiple suspensions…" at bounding box center [374, 305] width 88 height 320
click at [352, 157] on p "We would like to inform you that we have recently observed multiple suspensions…" at bounding box center [373, 225] width 67 height 137
drag, startPoint x: 340, startPoint y: 120, endPoint x: 347, endPoint y: 141, distance: 21.4
click at [361, 157] on p "We would like to inform you that we have recently observed multiple suspensions…" at bounding box center [373, 225] width 67 height 137
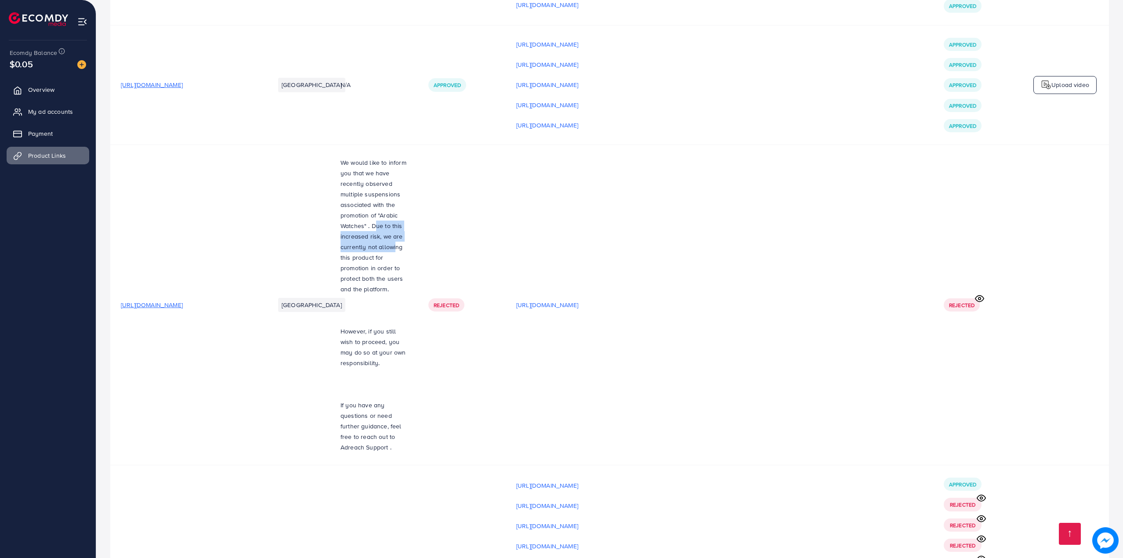
click at [341, 157] on p "We would like to inform you that we have recently observed multiple suspensions…" at bounding box center [373, 225] width 67 height 137
click at [321, 145] on td "[GEOGRAPHIC_DATA]" at bounding box center [297, 305] width 66 height 320
drag, startPoint x: 345, startPoint y: 142, endPoint x: 368, endPoint y: 178, distance: 42.1
click at [368, 178] on div "We would like to inform you that we have recently observed multiple suspensions…" at bounding box center [373, 304] width 67 height 295
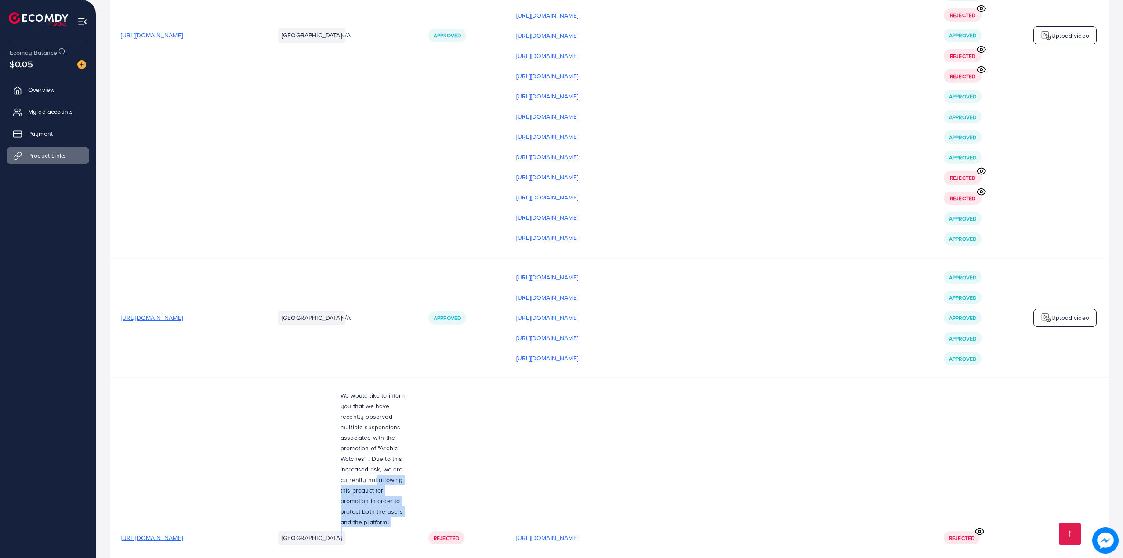
scroll to position [8335, 0]
click at [535, 354] on p "[URL][DOMAIN_NAME]" at bounding box center [547, 359] width 62 height 11
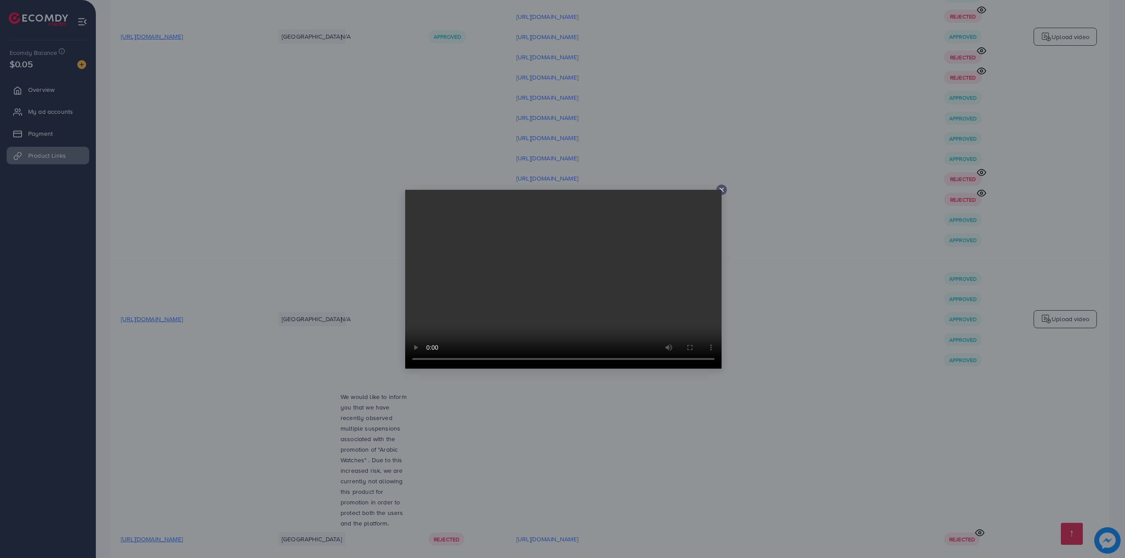
click at [765, 255] on div at bounding box center [562, 279] width 1125 height 558
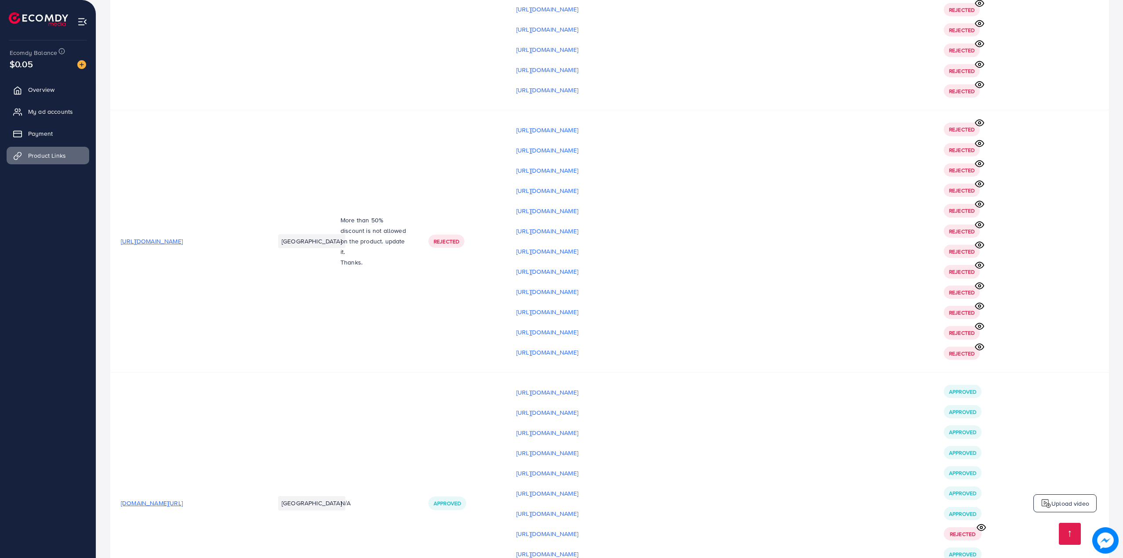
scroll to position [7457, 0]
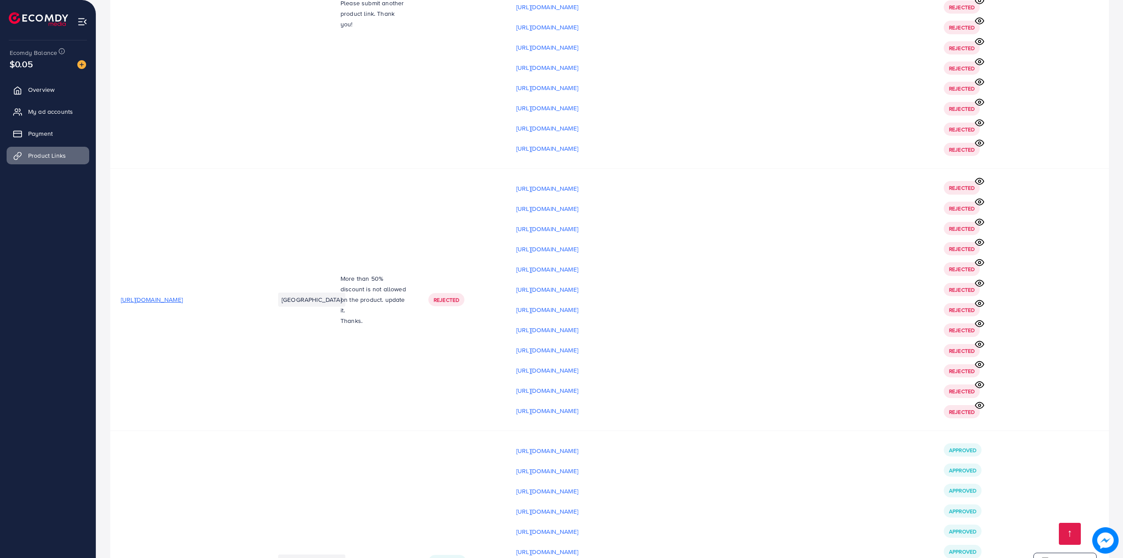
click at [589, 211] on div "[URL][DOMAIN_NAME] [URL][DOMAIN_NAME] [URL][DOMAIN_NAME] [URL][DOMAIN_NAME] [UR…" at bounding box center [719, 299] width 406 height 235
click at [571, 304] on p "[URL][DOMAIN_NAME]" at bounding box center [547, 309] width 62 height 11
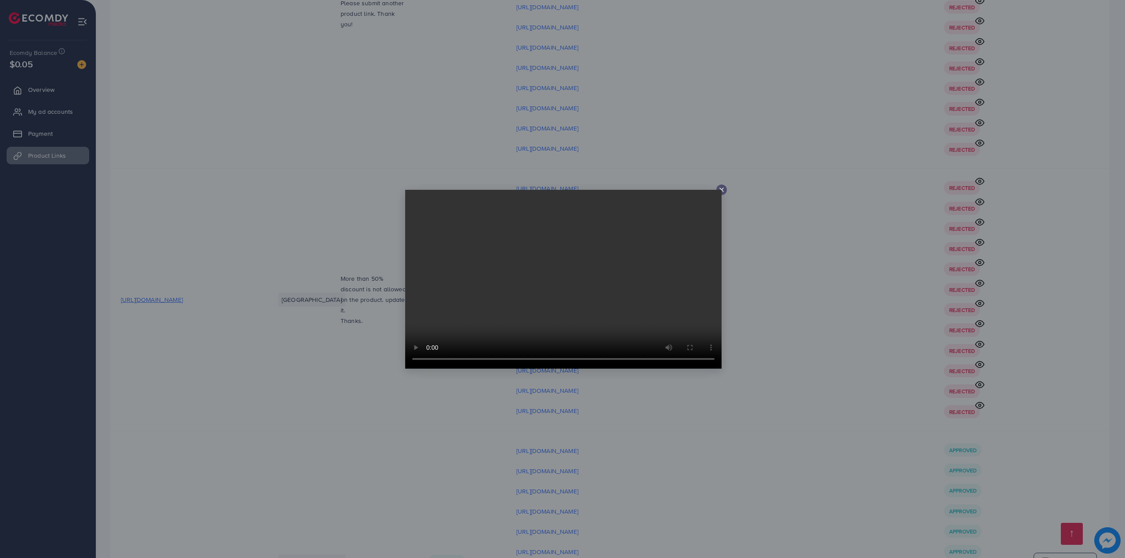
click at [568, 162] on div at bounding box center [562, 279] width 1125 height 558
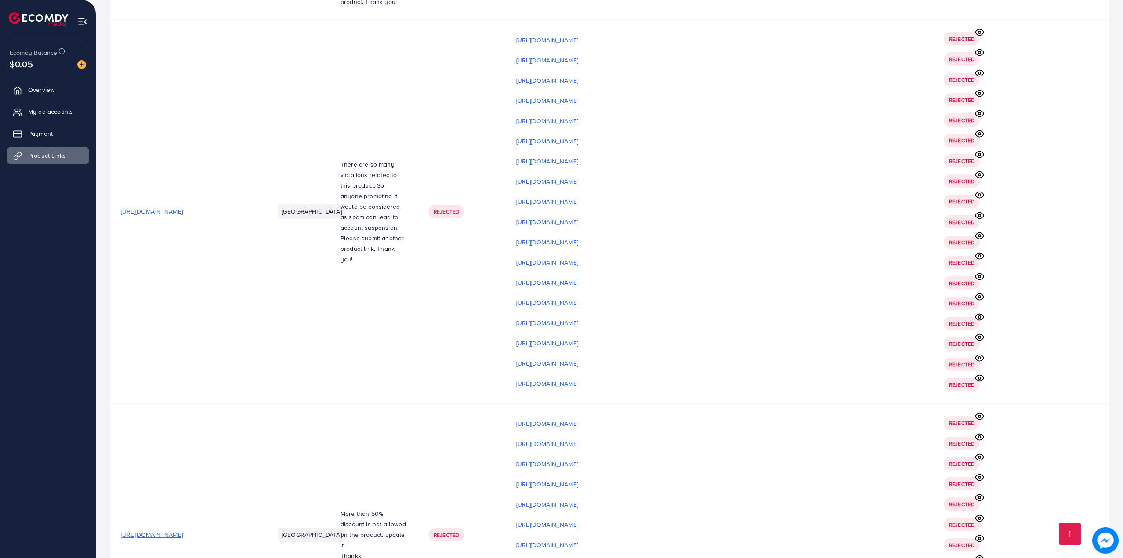
scroll to position [7222, 0]
click at [566, 276] on p "[URL][DOMAIN_NAME]" at bounding box center [547, 281] width 62 height 11
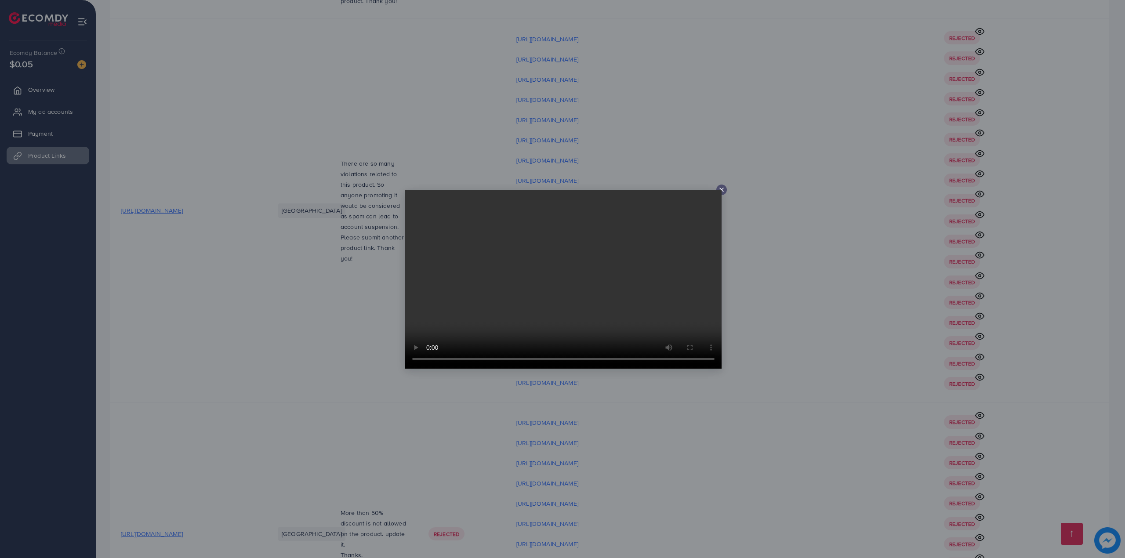
click at [568, 129] on div at bounding box center [562, 279] width 1125 height 558
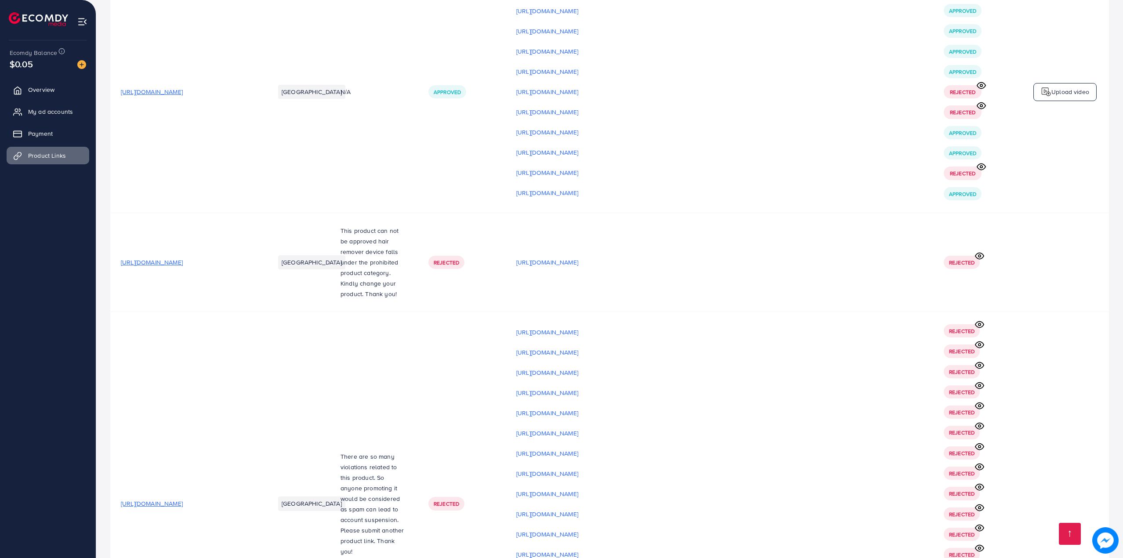
scroll to position [6812, 0]
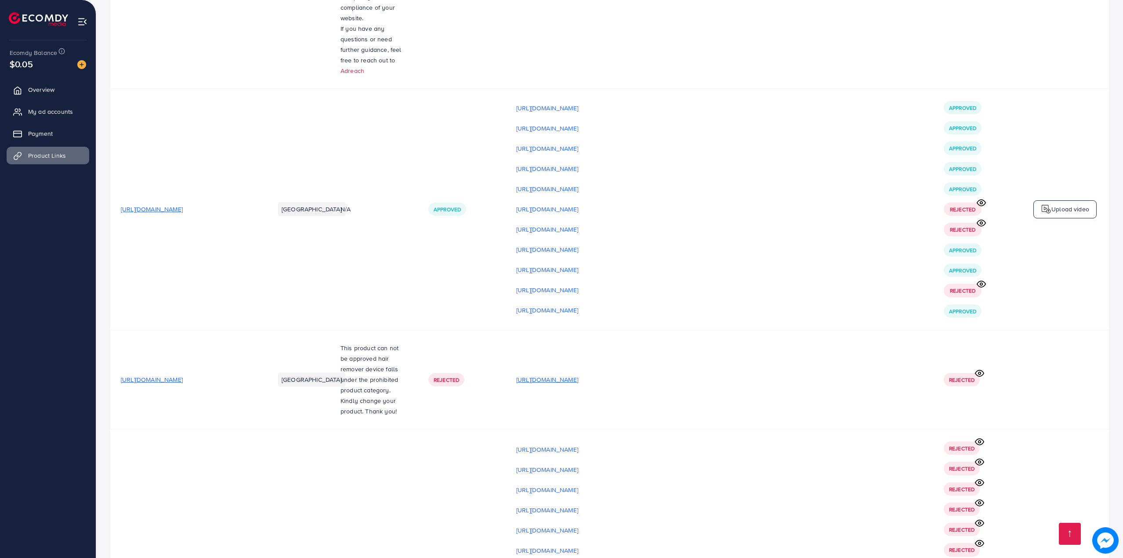
click at [568, 374] on p "[URL][DOMAIN_NAME]" at bounding box center [547, 379] width 62 height 11
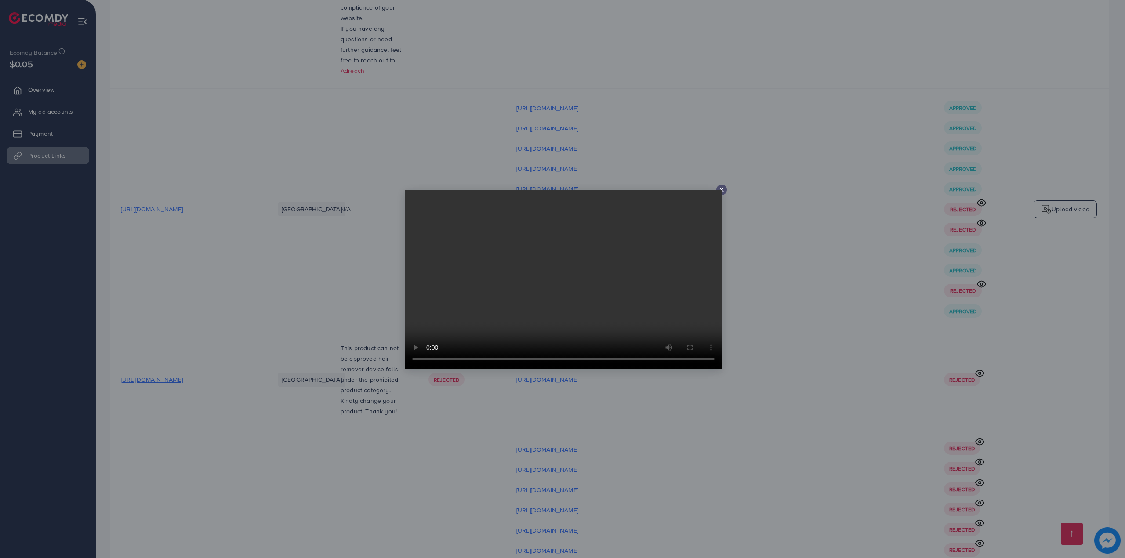
click at [563, 154] on div at bounding box center [562, 279] width 1125 height 558
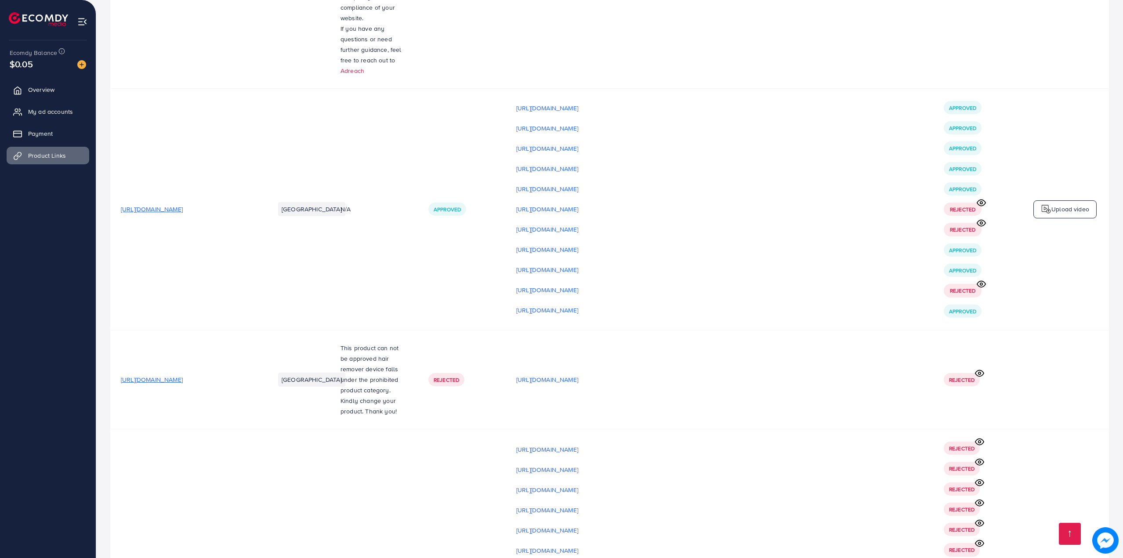
scroll to position [6754, 0]
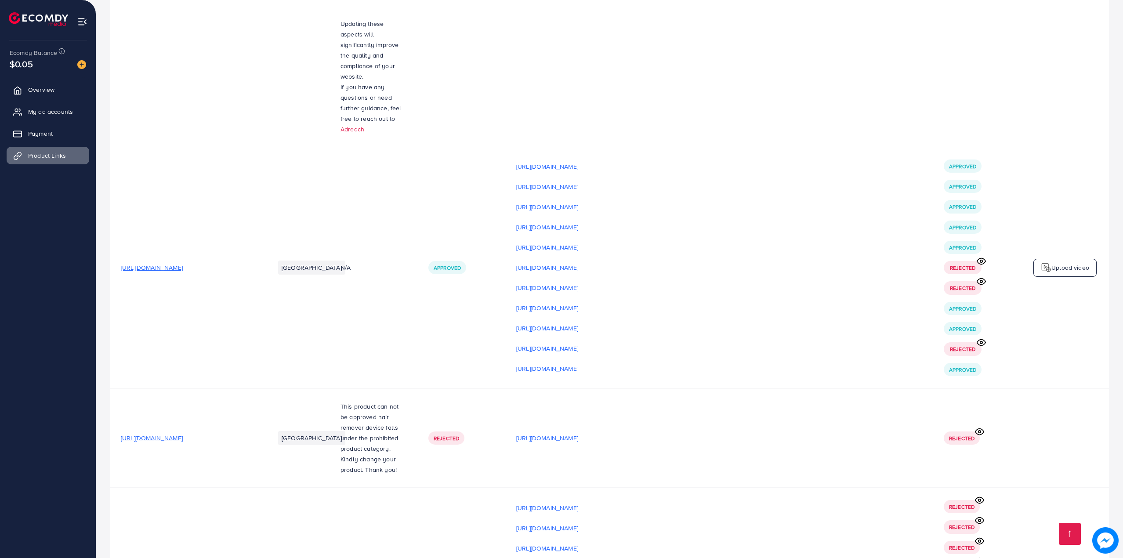
click at [566, 160] on div "[URL][DOMAIN_NAME] [URL][DOMAIN_NAME] [URL][DOMAIN_NAME] [URL][DOMAIN_NAME] [UR…" at bounding box center [719, 267] width 406 height 215
click at [574, 262] on p "[URL][DOMAIN_NAME]" at bounding box center [547, 267] width 62 height 11
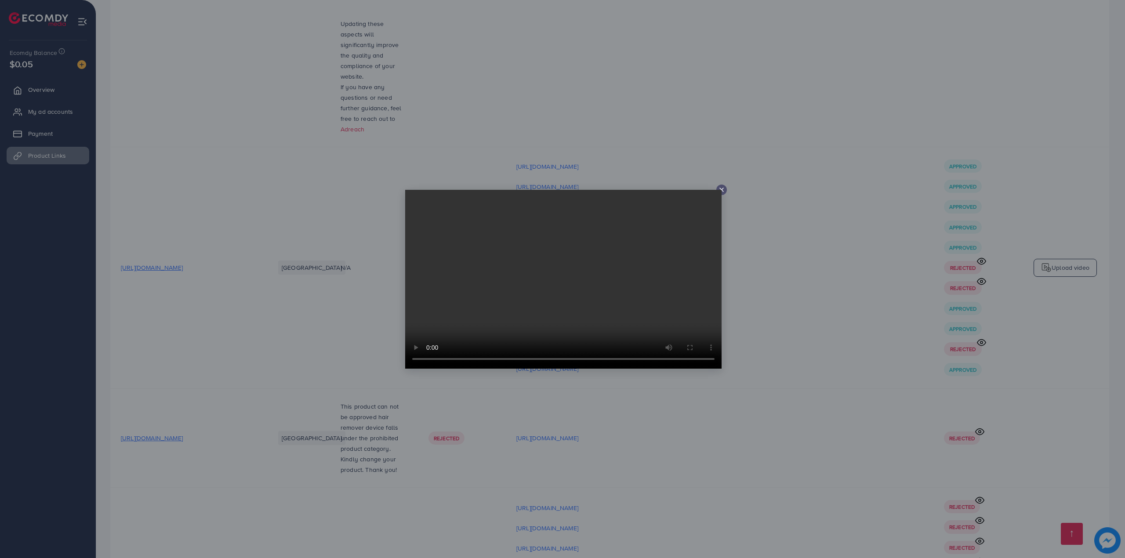
click at [484, 150] on div at bounding box center [562, 279] width 1125 height 558
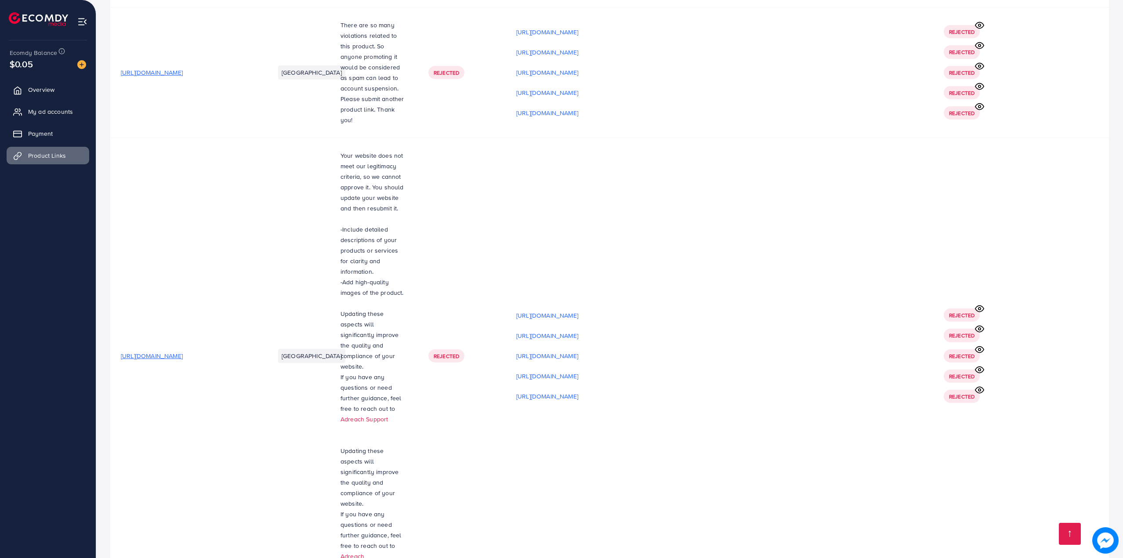
scroll to position [6227, 0]
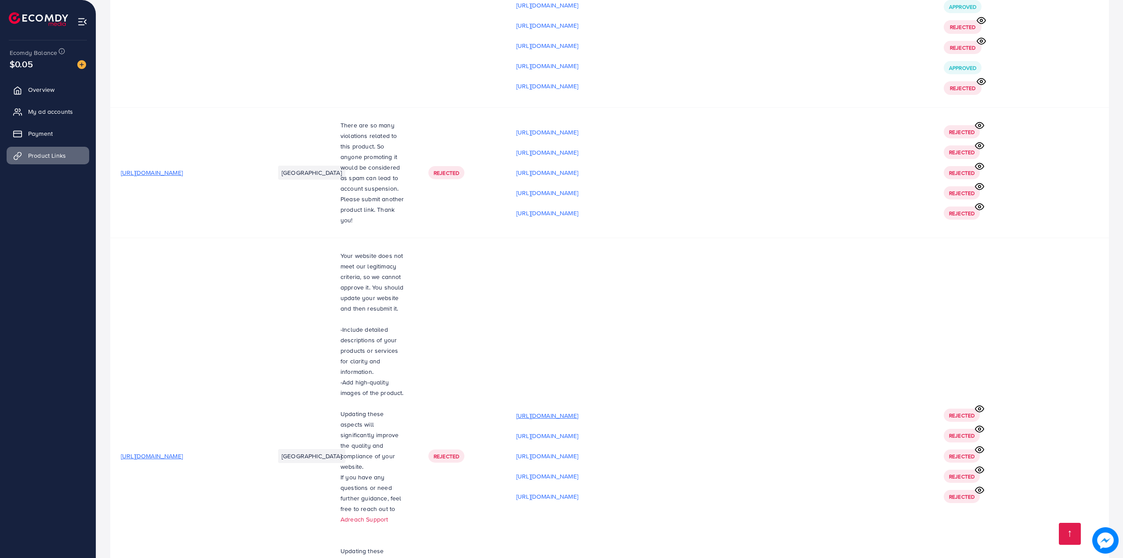
click at [550, 410] on p "[URL][DOMAIN_NAME]" at bounding box center [547, 415] width 62 height 11
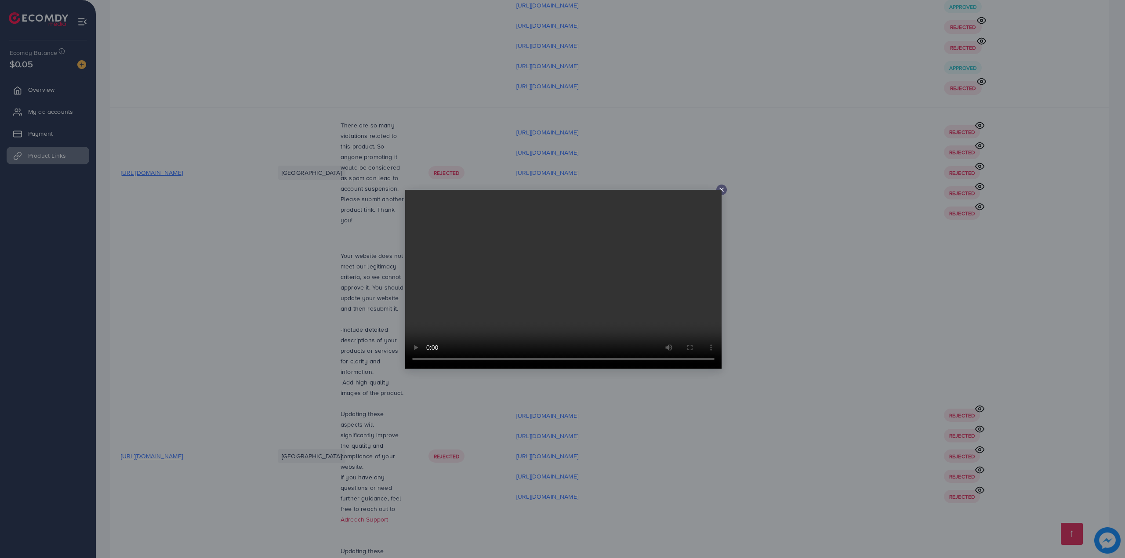
click at [442, 380] on div at bounding box center [562, 279] width 1125 height 558
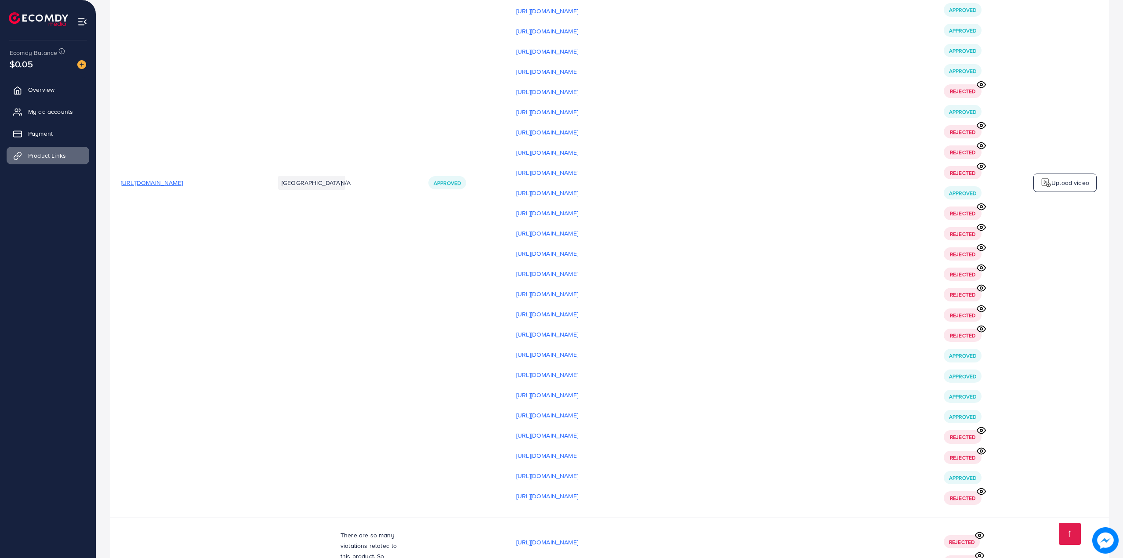
scroll to position [5699, 0]
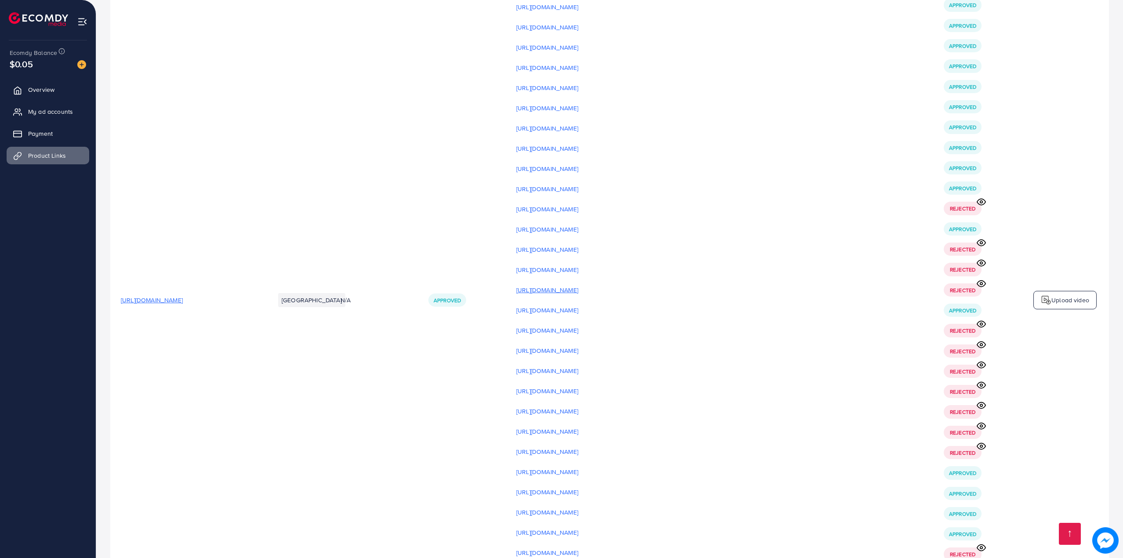
click at [578, 285] on p "[URL][DOMAIN_NAME]" at bounding box center [547, 290] width 62 height 11
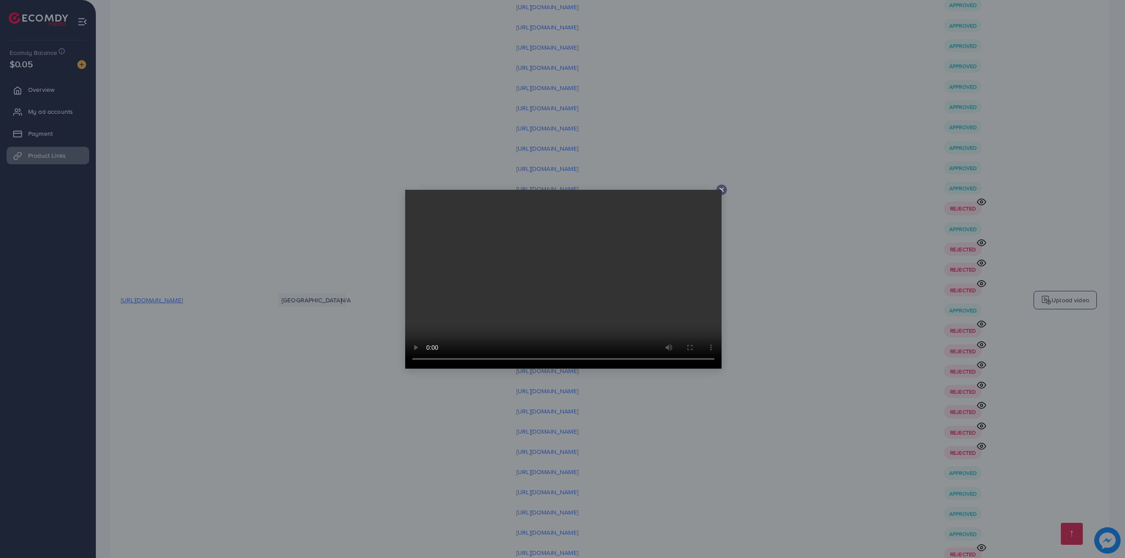
click at [580, 138] on div at bounding box center [562, 279] width 1125 height 558
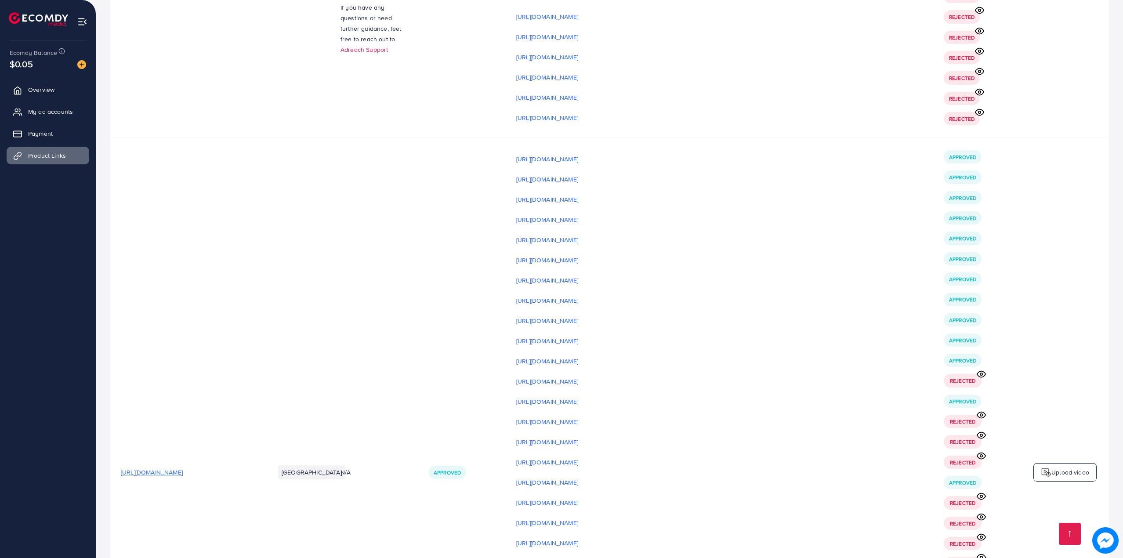
scroll to position [5524, 0]
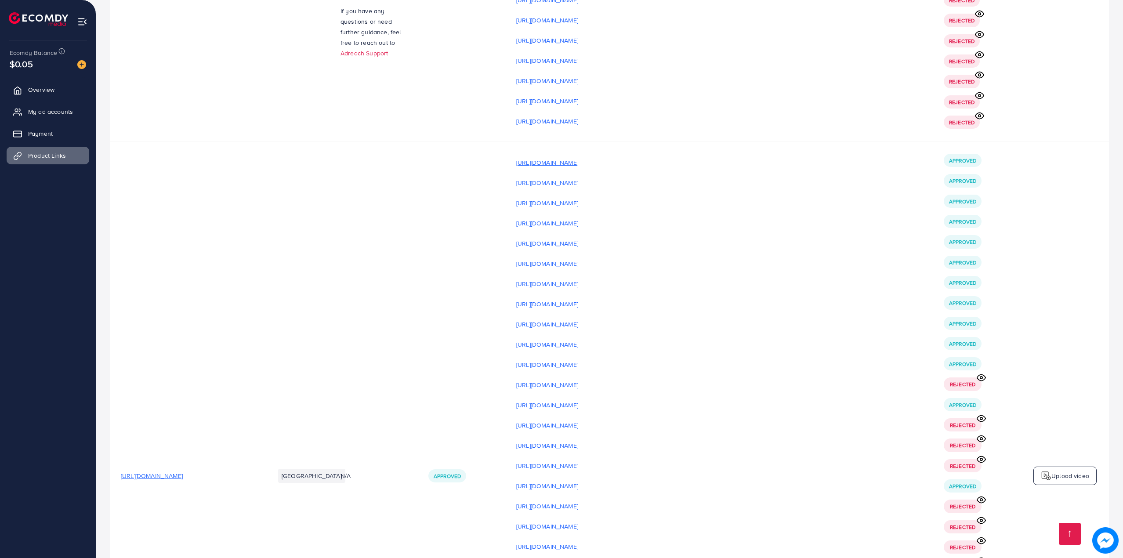
click at [578, 157] on p "[URL][DOMAIN_NAME]" at bounding box center [547, 162] width 62 height 11
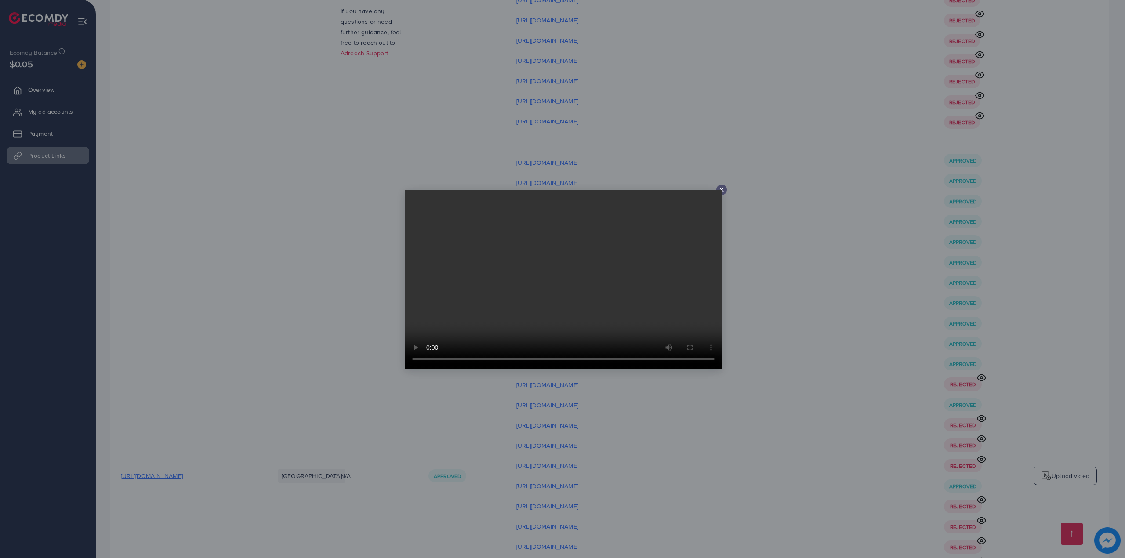
click at [585, 153] on div at bounding box center [562, 279] width 1125 height 558
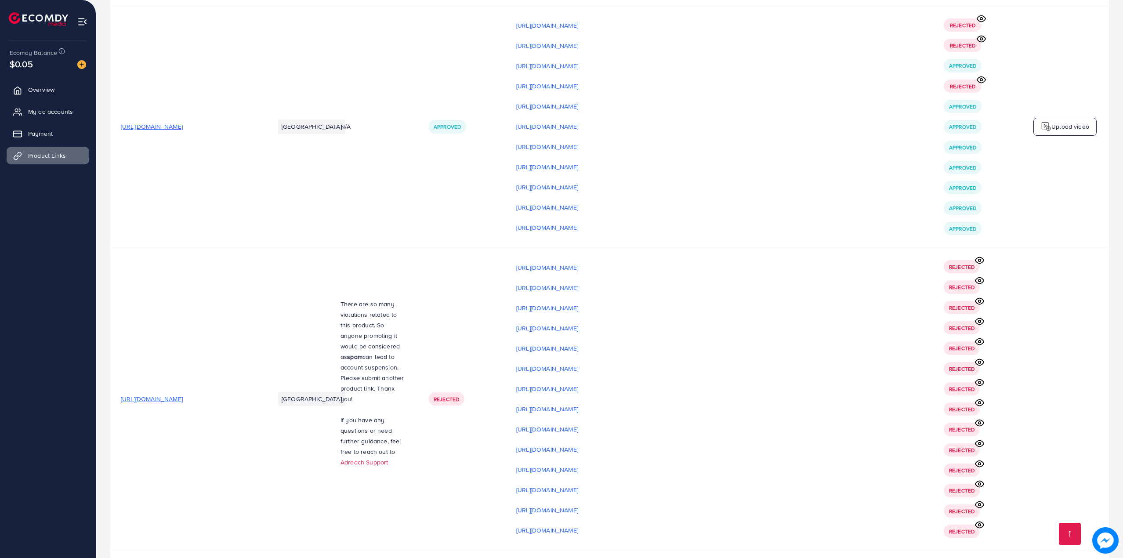
scroll to position [5114, 0]
click at [598, 262] on div "[URL][DOMAIN_NAME]" at bounding box center [719, 268] width 406 height 13
click at [578, 263] on p "[URL][DOMAIN_NAME]" at bounding box center [547, 268] width 62 height 11
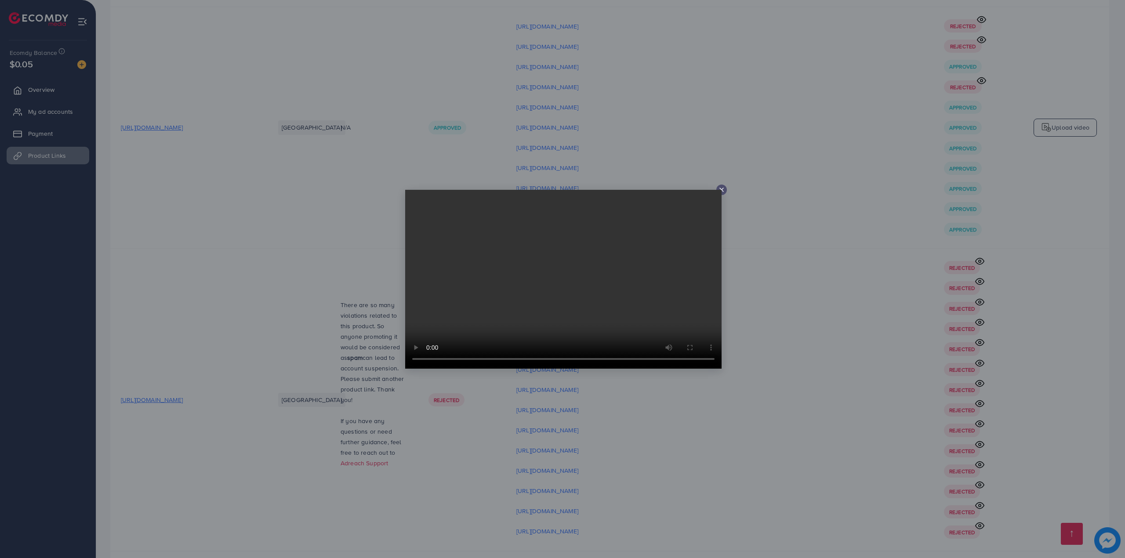
click at [350, 304] on div at bounding box center [562, 279] width 1125 height 558
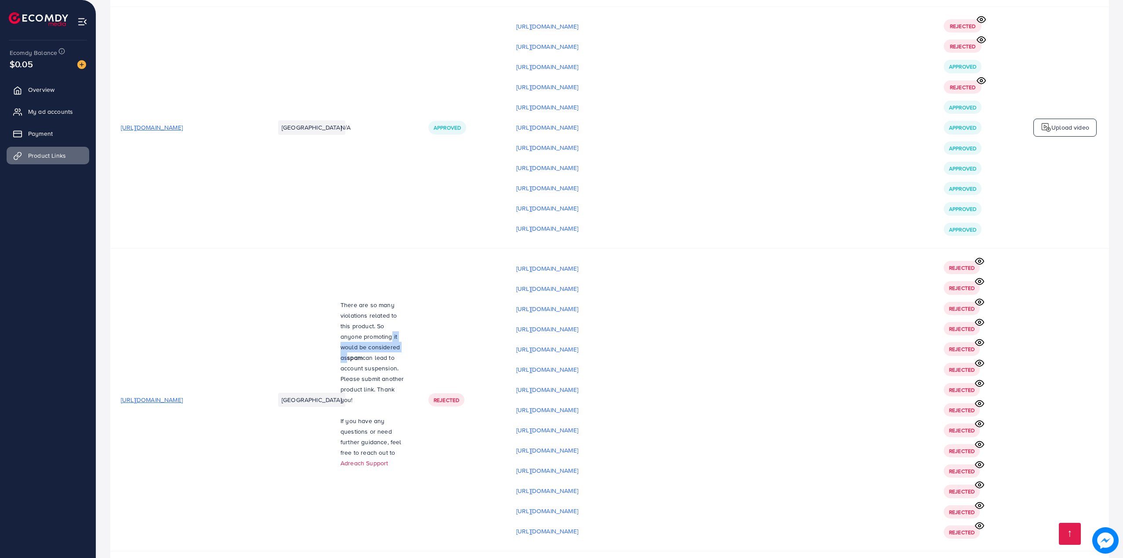
drag, startPoint x: 362, startPoint y: 282, endPoint x: 373, endPoint y: 290, distance: 13.8
click at [373, 300] on p "There are so many violations related to this product. So anyone promoting it wo…" at bounding box center [373, 352] width 67 height 105
click at [359, 300] on span "There are so many violations related to this product. So anyone promoting it wo…" at bounding box center [369, 331] width 59 height 62
drag, startPoint x: 364, startPoint y: 296, endPoint x: 359, endPoint y: 328, distance: 31.9
click at [359, 328] on td "There are so many violations related to this product. So anyone promoting it wo…" at bounding box center [374, 400] width 88 height 303
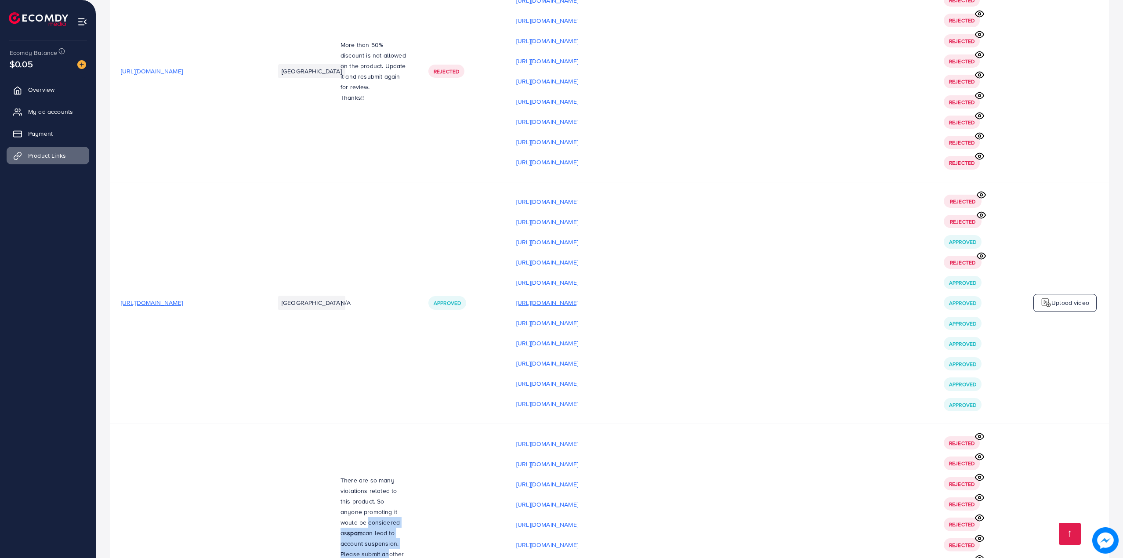
scroll to position [4938, 0]
click at [578, 298] on p "[URL][DOMAIN_NAME]" at bounding box center [547, 303] width 62 height 11
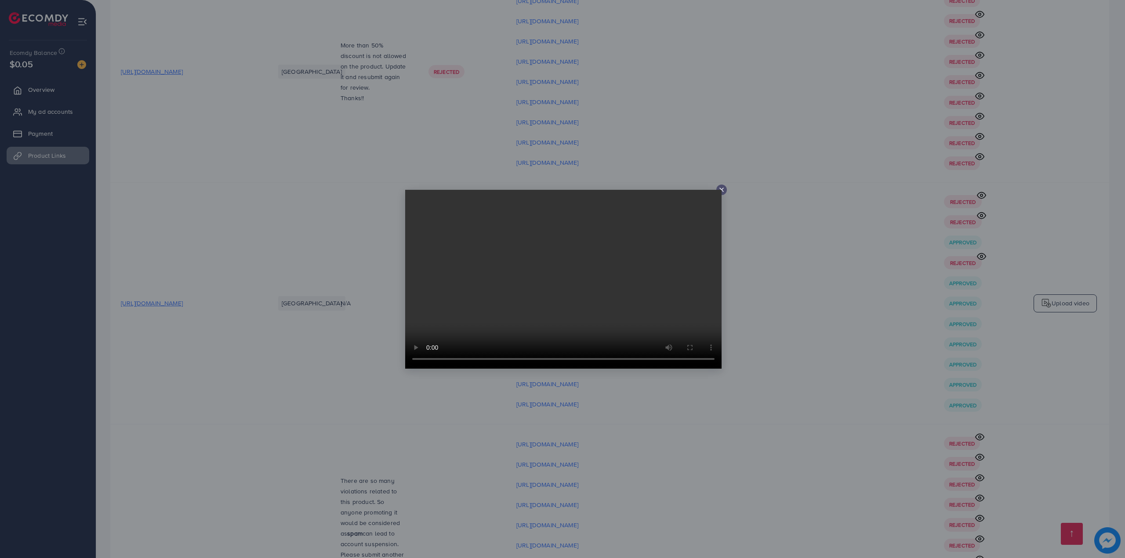
click at [560, 176] on div at bounding box center [562, 279] width 1125 height 558
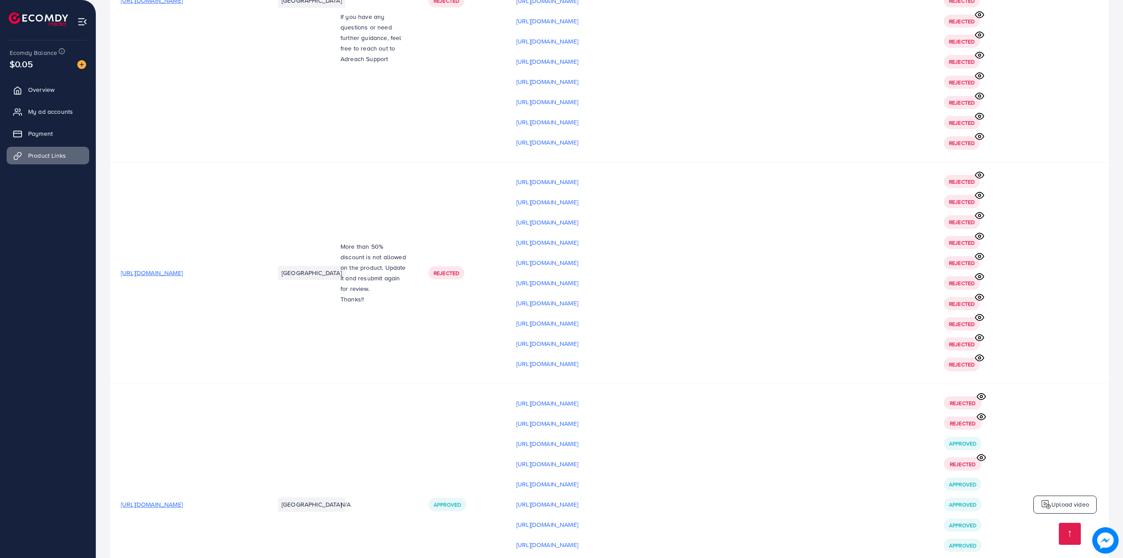
scroll to position [4587, 0]
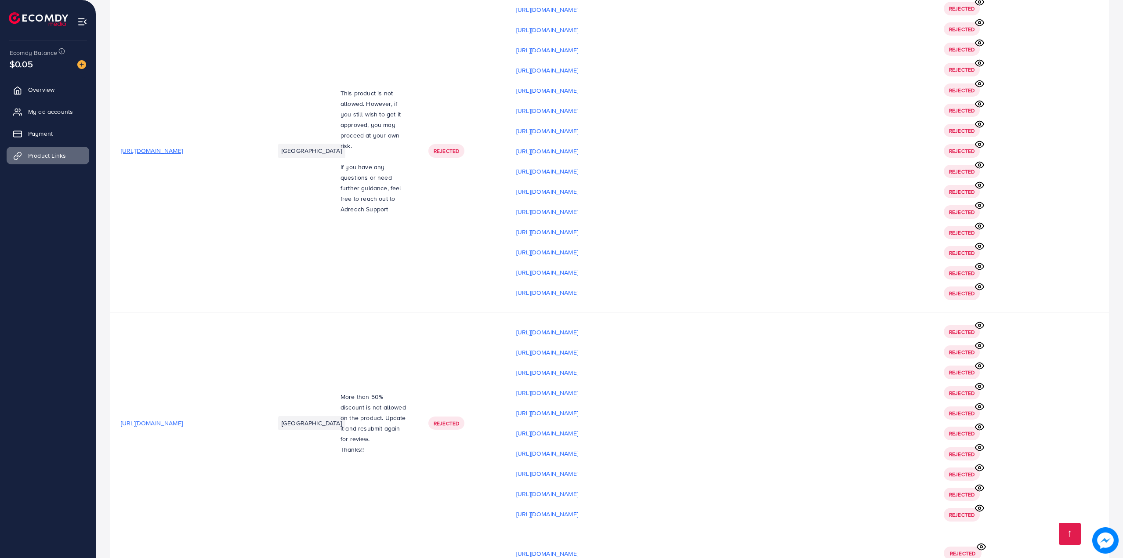
click at [563, 327] on p "[URL][DOMAIN_NAME]" at bounding box center [547, 332] width 62 height 11
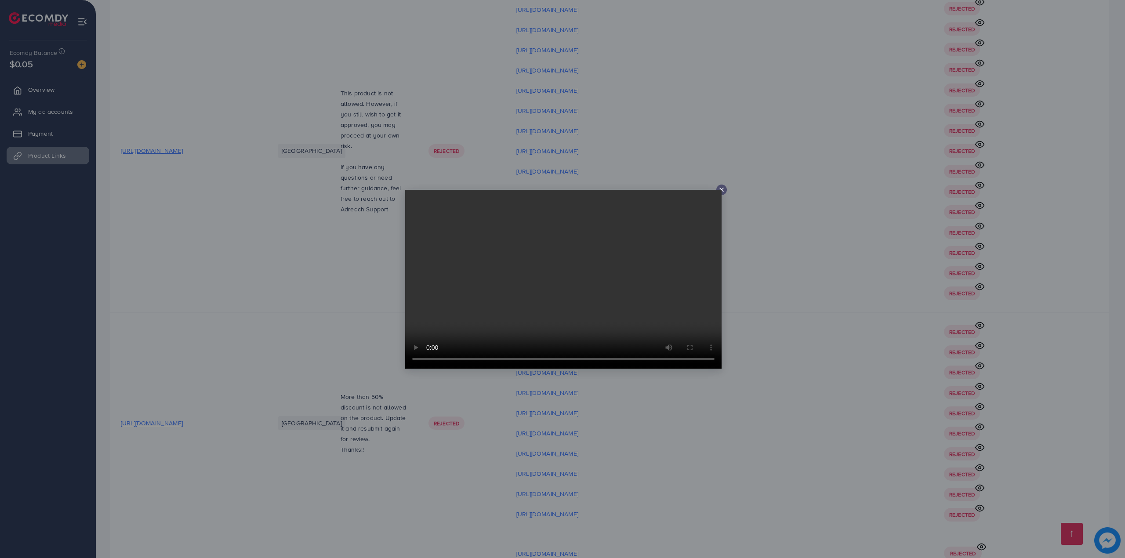
click at [519, 176] on div at bounding box center [562, 279] width 1125 height 558
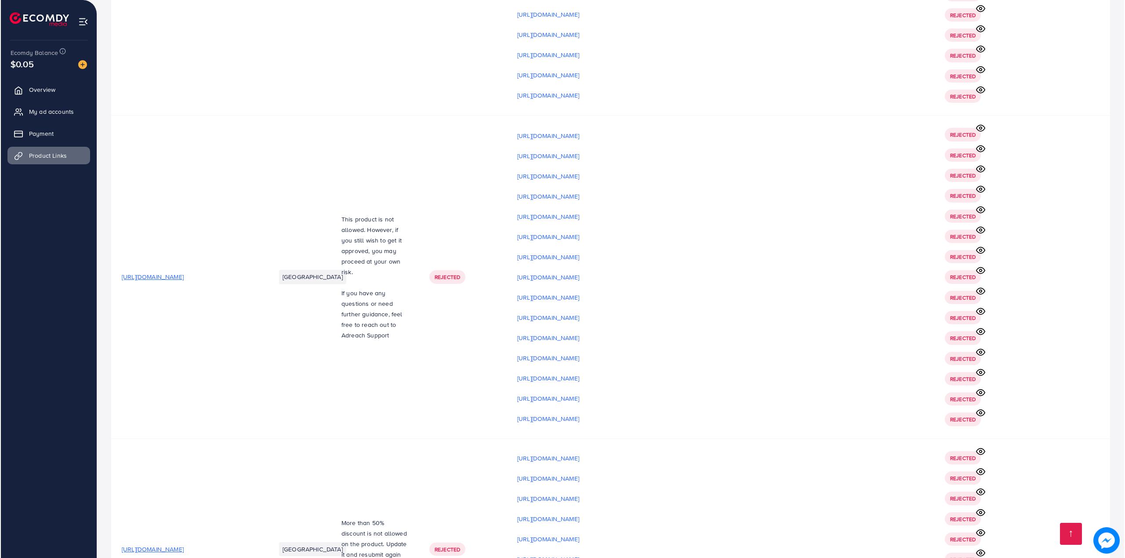
scroll to position [4293, 0]
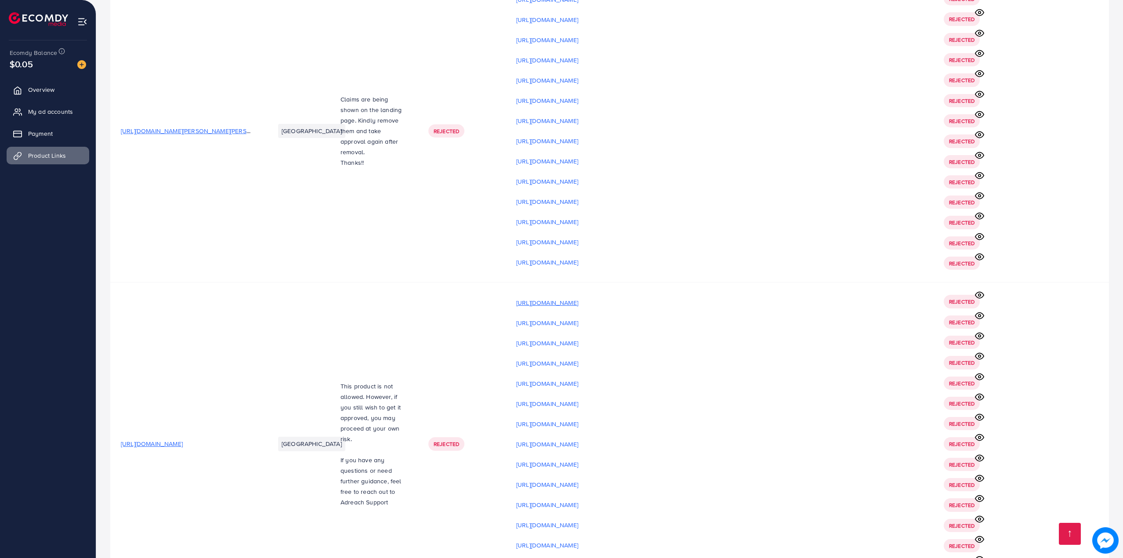
click at [578, 297] on p "[URL][DOMAIN_NAME]" at bounding box center [547, 302] width 62 height 11
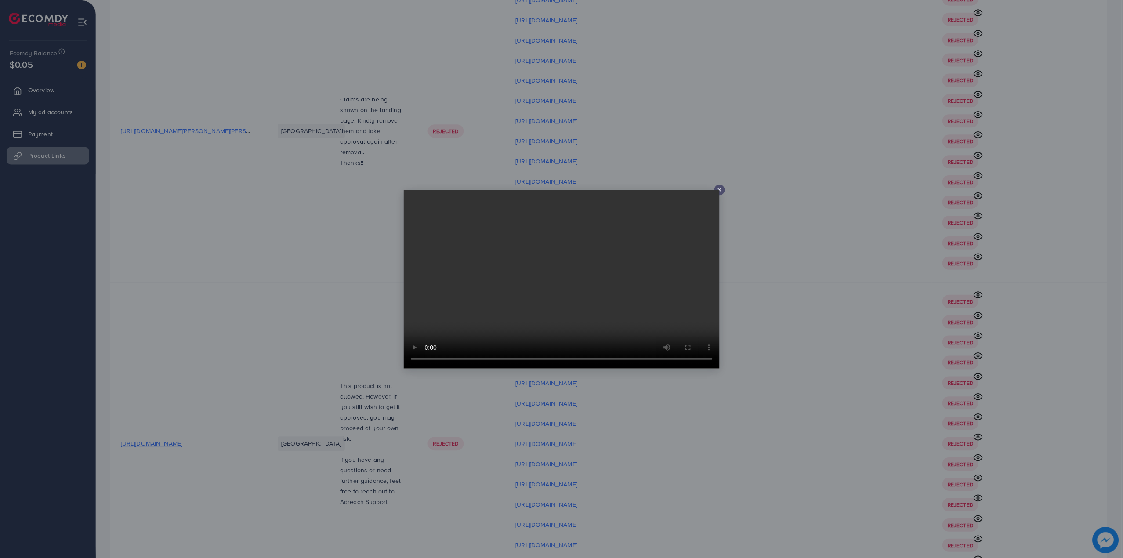
scroll to position [0, 0]
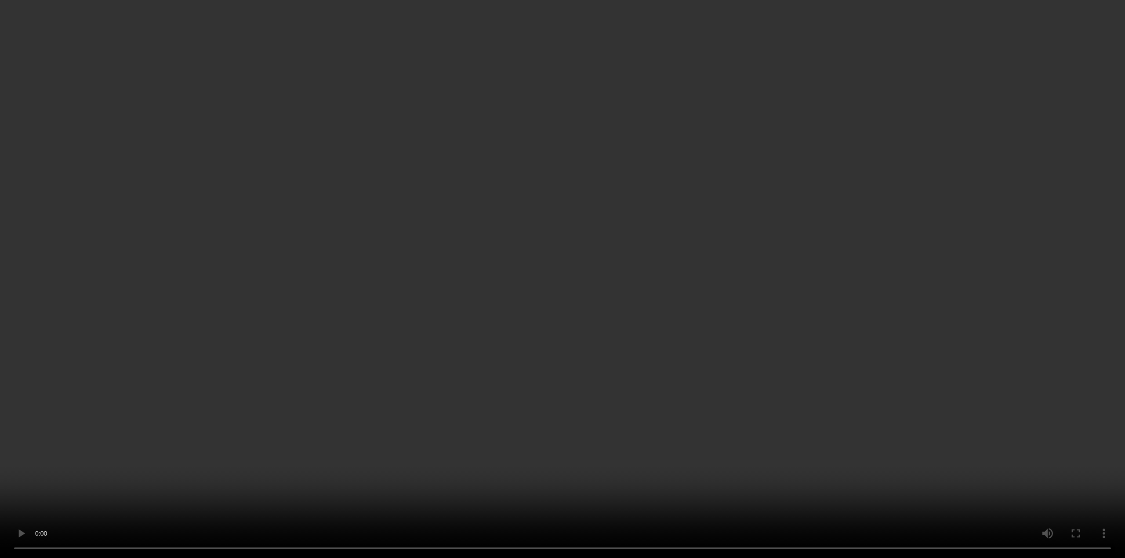
click at [354, 368] on div at bounding box center [562, 279] width 1125 height 558
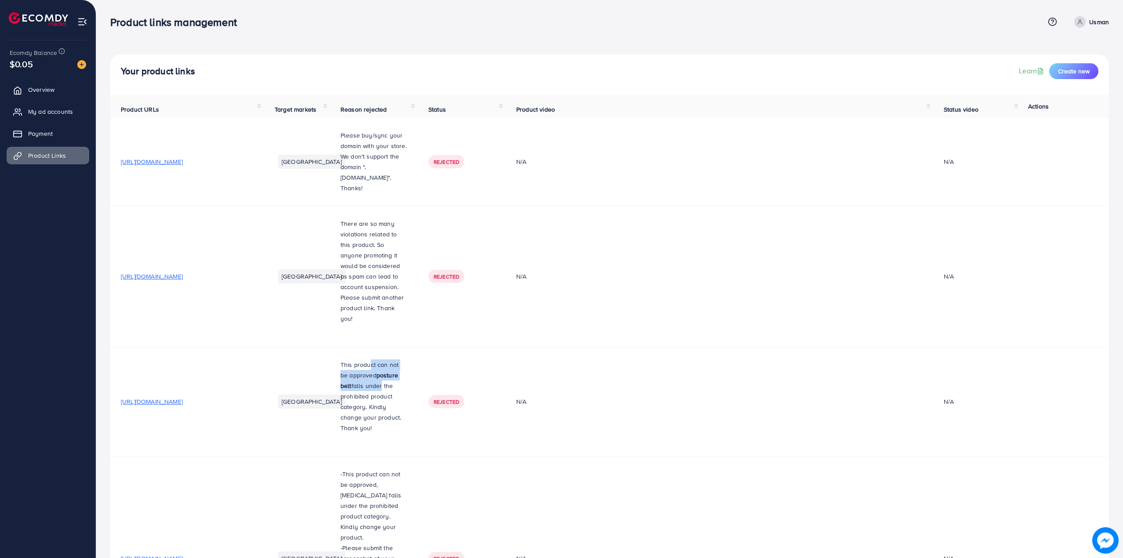
drag, startPoint x: 373, startPoint y: 355, endPoint x: 361, endPoint y: 374, distance: 22.5
click at [361, 374] on p "This product can not be approved posture belt falls under the prohibited produc…" at bounding box center [373, 396] width 67 height 74
click at [349, 373] on p "This product can not be approved posture belt falls under the prohibited produc…" at bounding box center [373, 396] width 67 height 74
drag, startPoint x: 345, startPoint y: 384, endPoint x: 362, endPoint y: 394, distance: 19.9
click at [364, 393] on p "This product can not be approved posture belt falls under the prohibited produc…" at bounding box center [373, 396] width 67 height 74
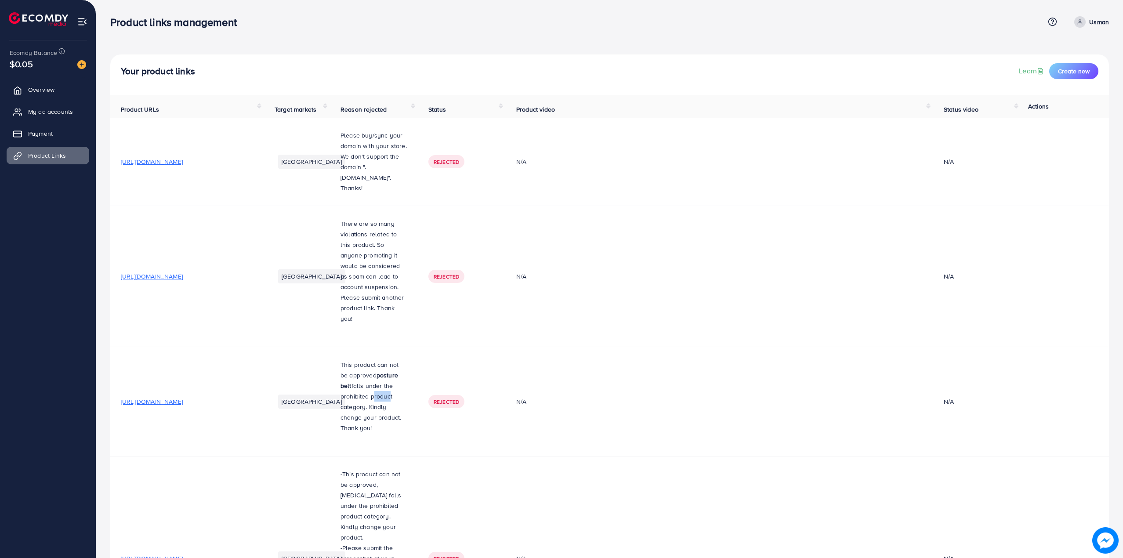
click at [356, 394] on p "This product can not be approved posture belt falls under the prohibited produc…" at bounding box center [373, 396] width 67 height 74
drag, startPoint x: 337, startPoint y: 403, endPoint x: 373, endPoint y: 414, distance: 36.7
click at [373, 414] on p "This product can not be approved posture belt falls under the prohibited produc…" at bounding box center [373, 396] width 67 height 74
click at [370, 413] on p "This product can not be approved posture belt falls under the prohibited produc…" at bounding box center [373, 396] width 67 height 74
